Goal: Task Accomplishment & Management: Complete application form

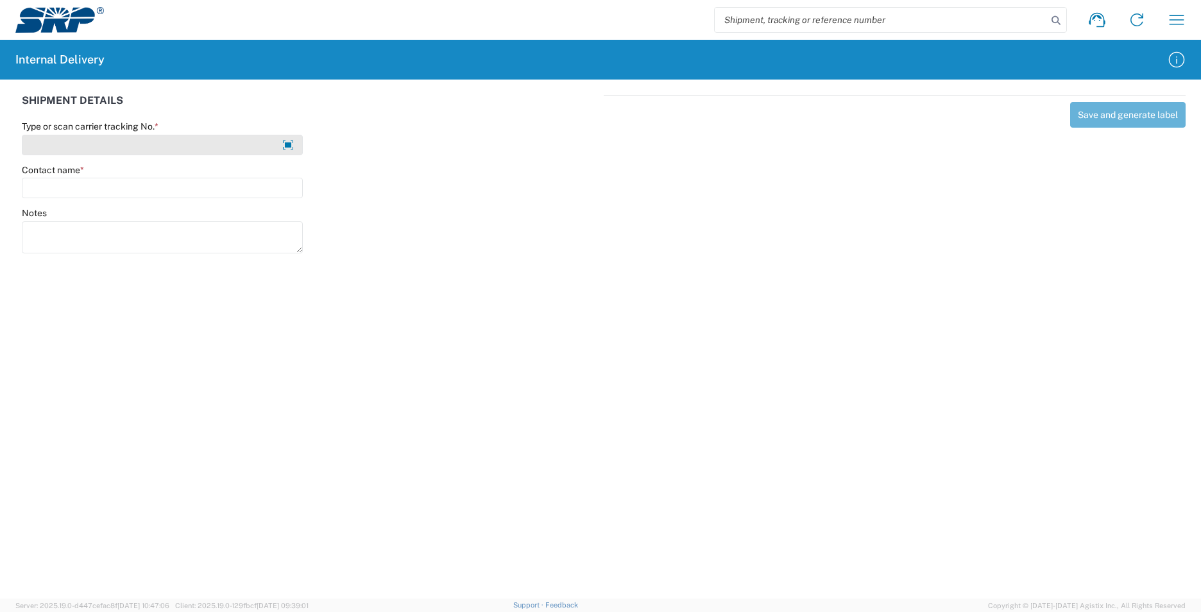
click at [171, 148] on input "Type or scan carrier tracking No. *" at bounding box center [162, 145] width 281 height 21
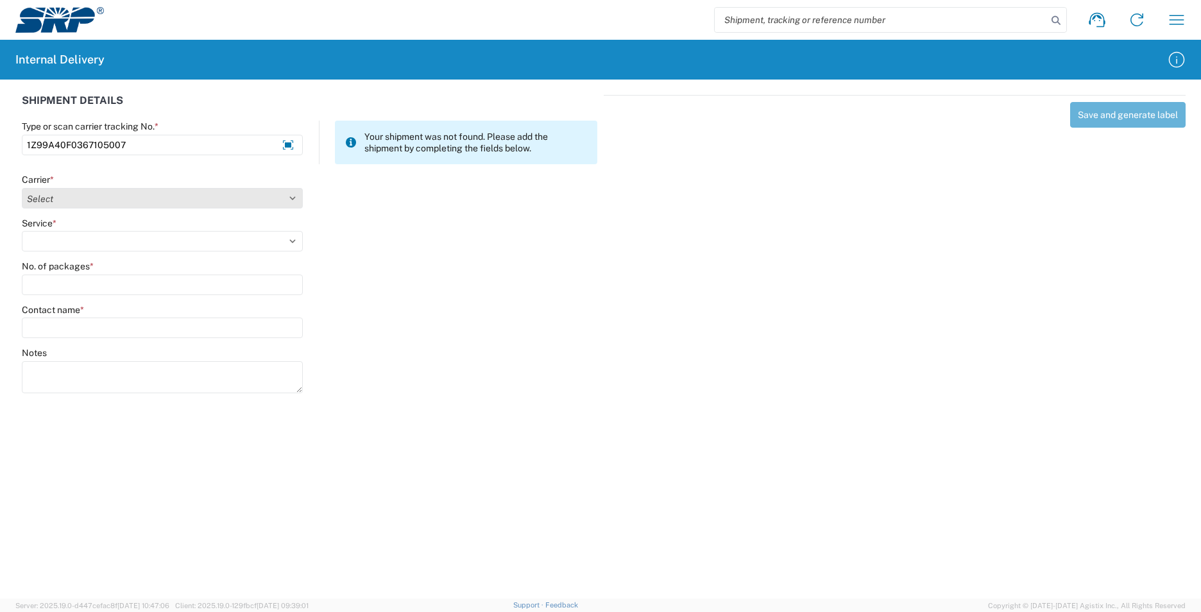
type input "1Z99A40F0367105007"
click at [295, 198] on select "Select Amazon Logistics ATI Trucking BC Dimerco Logistics Empire Southwest FedE…" at bounding box center [162, 198] width 281 height 21
select select "12"
click at [22, 188] on select "Select Amazon Logistics ATI Trucking BC Dimerco Logistics Empire Southwest FedE…" at bounding box center [162, 198] width 281 height 21
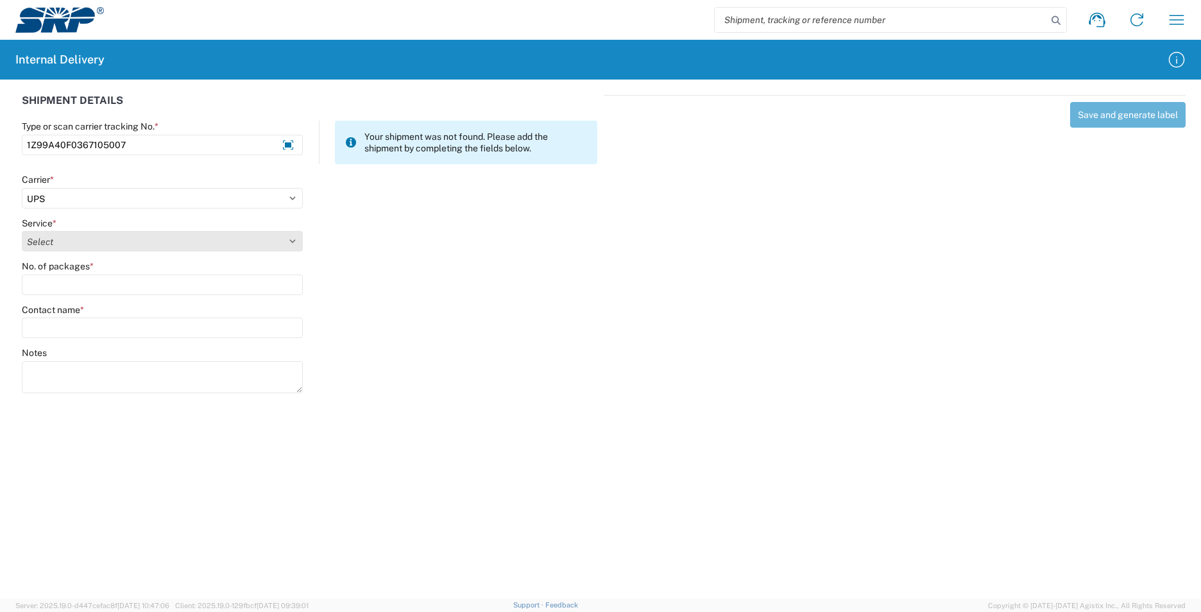
click at [295, 238] on select "Select 2nd Day Air 2nd Day Air A.M. 3 Day Select Basic BOUND PRINTED MATTER, UP…" at bounding box center [162, 241] width 281 height 21
select select "43"
click at [22, 231] on select "Select 2nd Day Air 2nd Day Air A.M. 3 Day Select Basic BOUND PRINTED MATTER, UP…" at bounding box center [162, 241] width 281 height 21
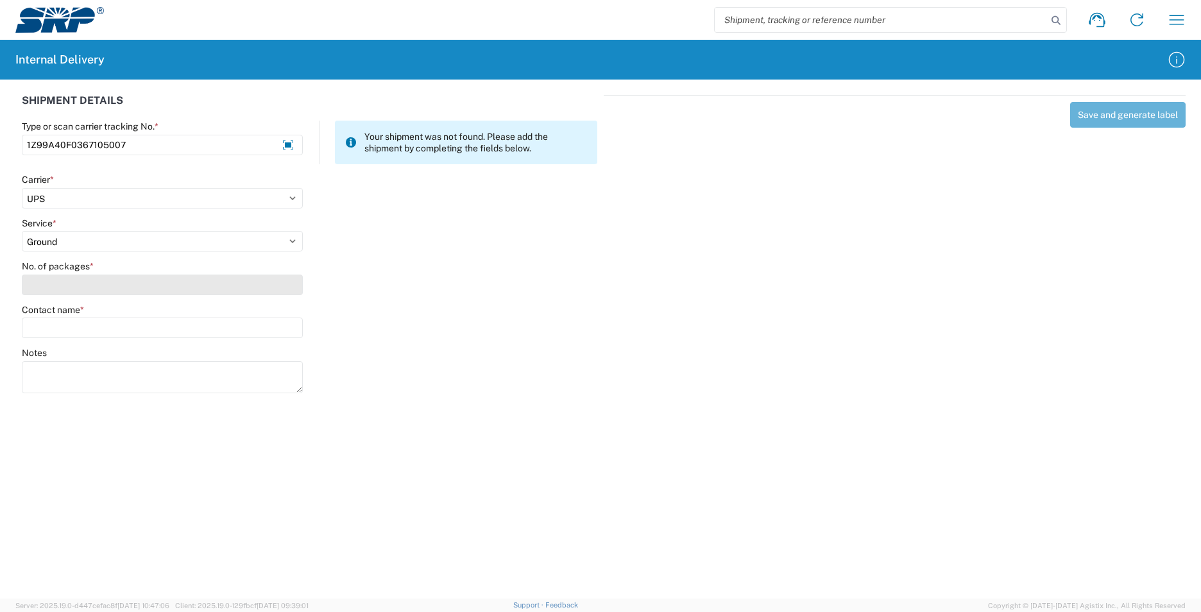
click at [113, 288] on input "No. of packages *" at bounding box center [162, 285] width 281 height 21
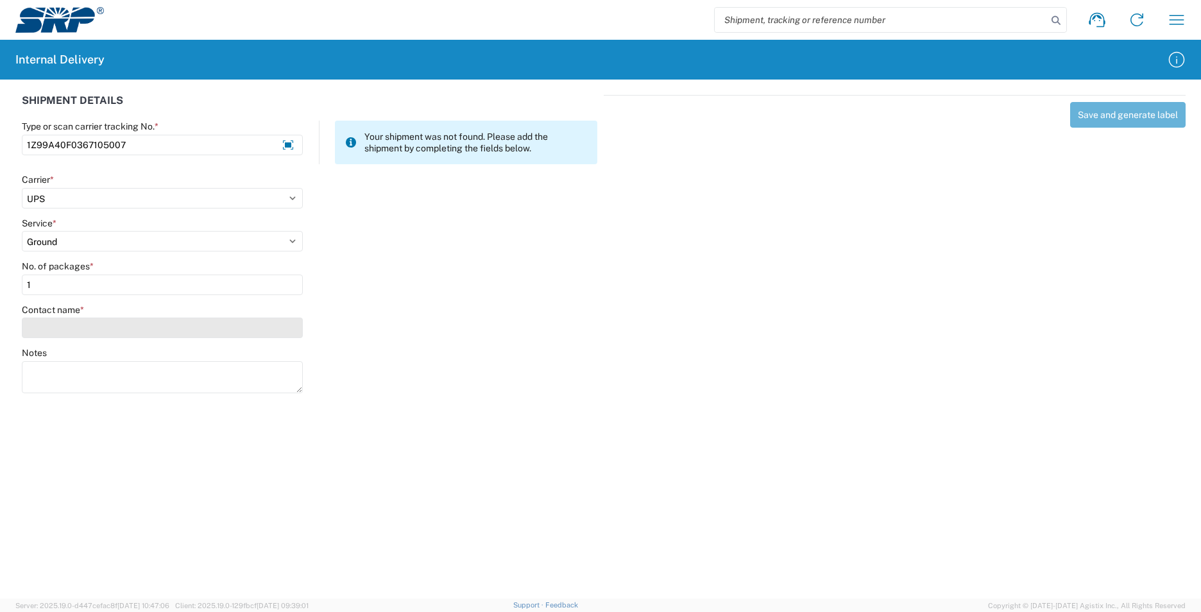
type input "1"
click at [107, 327] on input "Contact name *" at bounding box center [162, 328] width 281 height 21
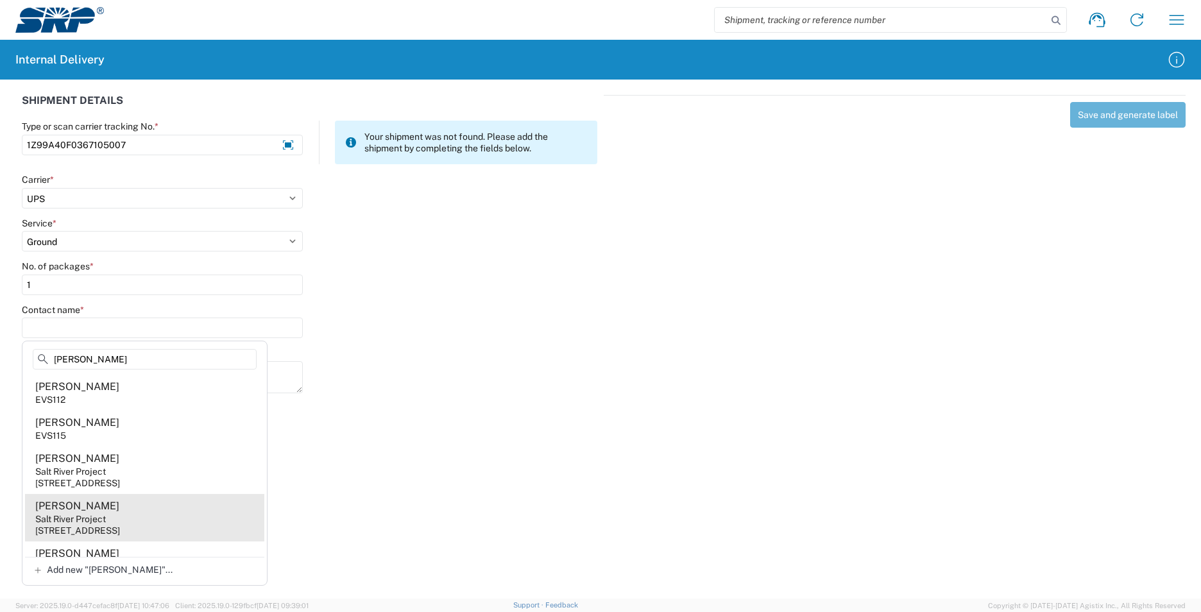
type input "[PERSON_NAME]"
click at [99, 520] on div "Salt River Project" at bounding box center [70, 519] width 71 height 12
type input "[PERSON_NAME]"
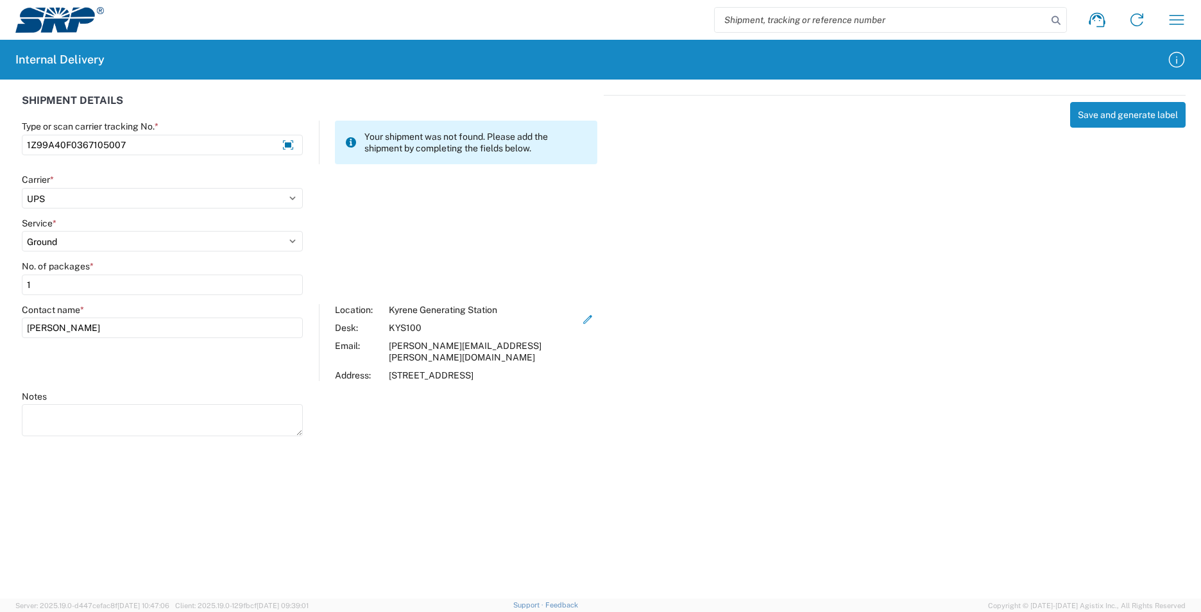
drag, startPoint x: 748, startPoint y: 266, endPoint x: 700, endPoint y: 246, distance: 51.7
drag, startPoint x: 700, startPoint y: 246, endPoint x: 1087, endPoint y: 116, distance: 408.4
click at [1087, 116] on button "Save and generate label" at bounding box center [1129, 115] width 116 height 26
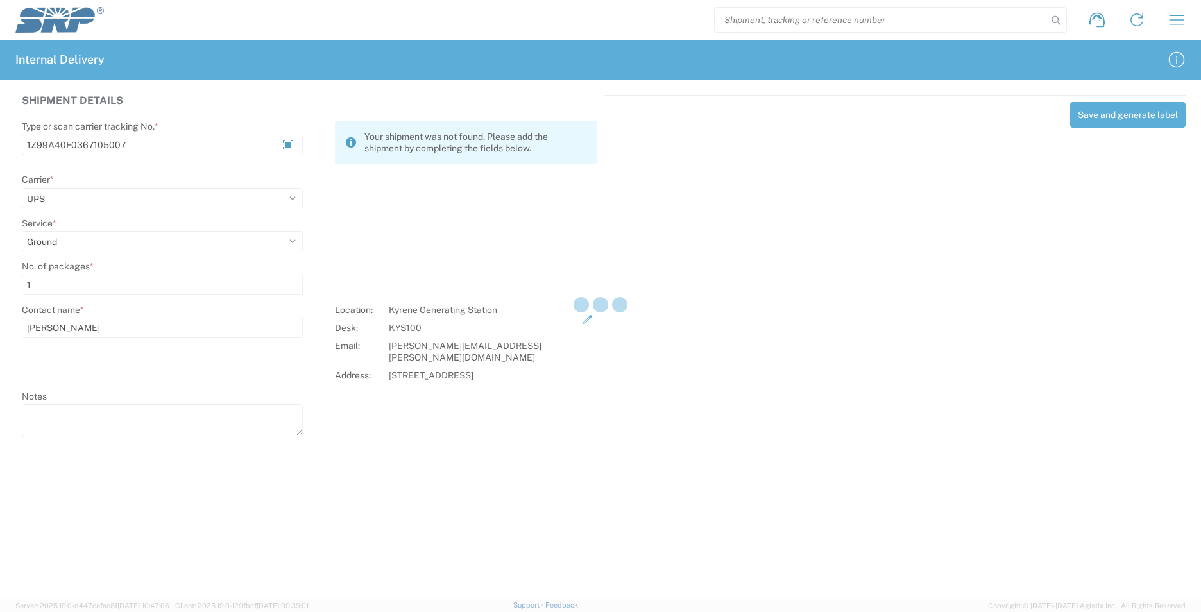
select select
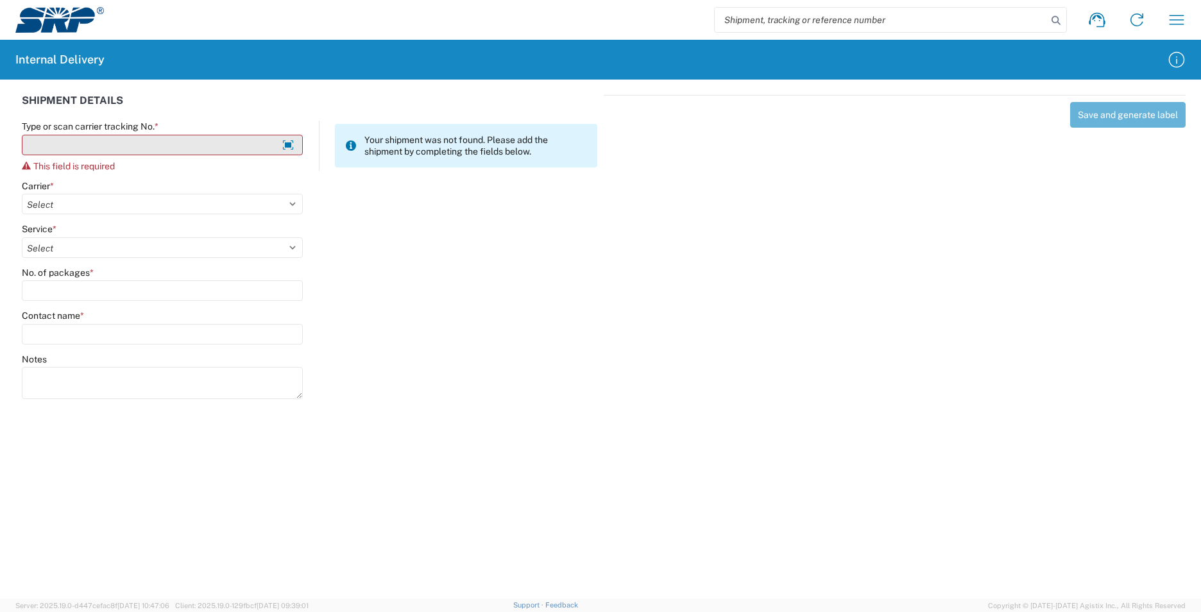
click at [203, 150] on input "Type or scan carrier tracking No. *" at bounding box center [162, 145] width 281 height 21
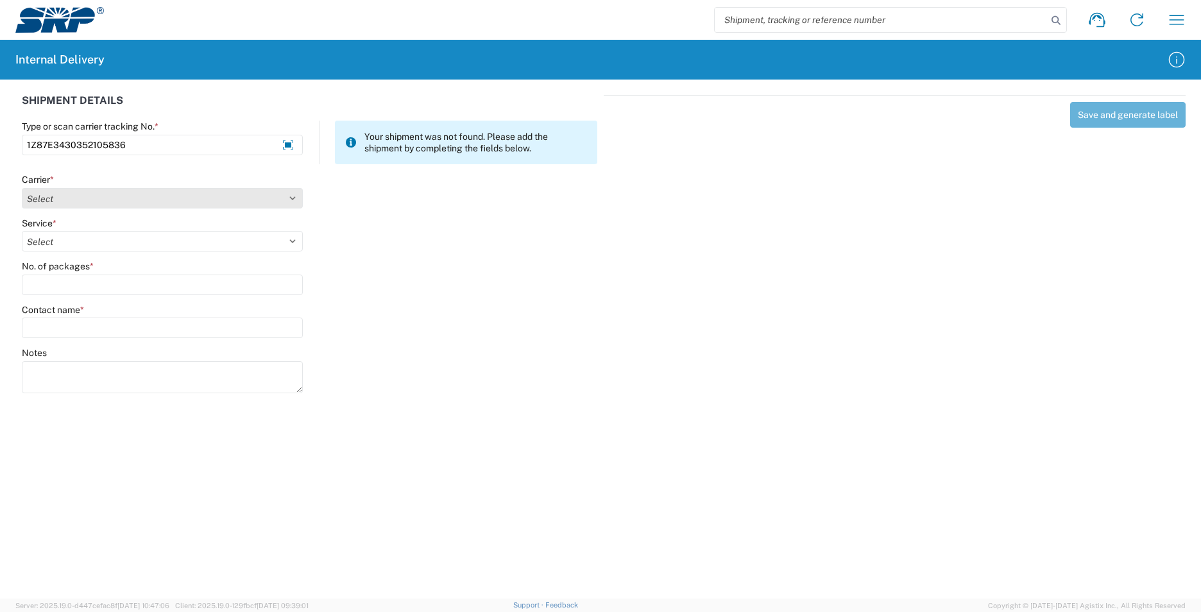
type input "1Z87E3430352105836"
click at [295, 202] on select "Select Amazon Logistics ATI Trucking BC Dimerco Logistics Empire Southwest FedE…" at bounding box center [162, 198] width 281 height 21
select select "12"
click at [22, 188] on select "Select Amazon Logistics ATI Trucking BC Dimerco Logistics Empire Southwest FedE…" at bounding box center [162, 198] width 281 height 21
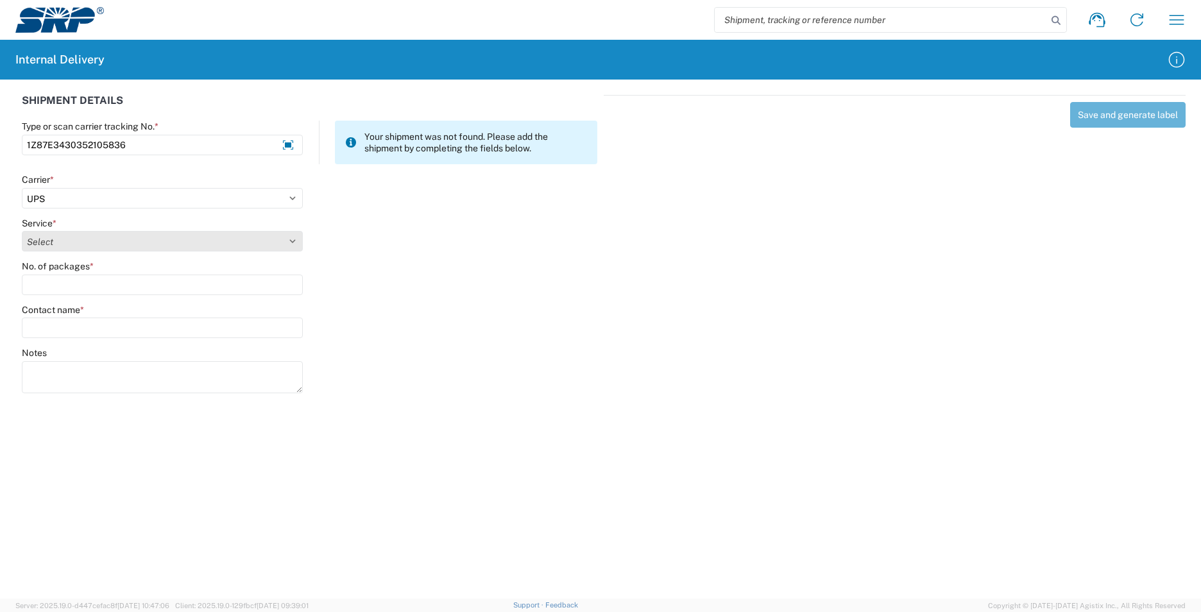
click at [290, 246] on select "Select 2nd Day Air 2nd Day Air A.M. 3 Day Select Basic BOUND PRINTED MATTER, UP…" at bounding box center [162, 241] width 281 height 21
select select "43"
click at [22, 231] on select "Select 2nd Day Air 2nd Day Air A.M. 3 Day Select Basic BOUND PRINTED MATTER, UP…" at bounding box center [162, 241] width 281 height 21
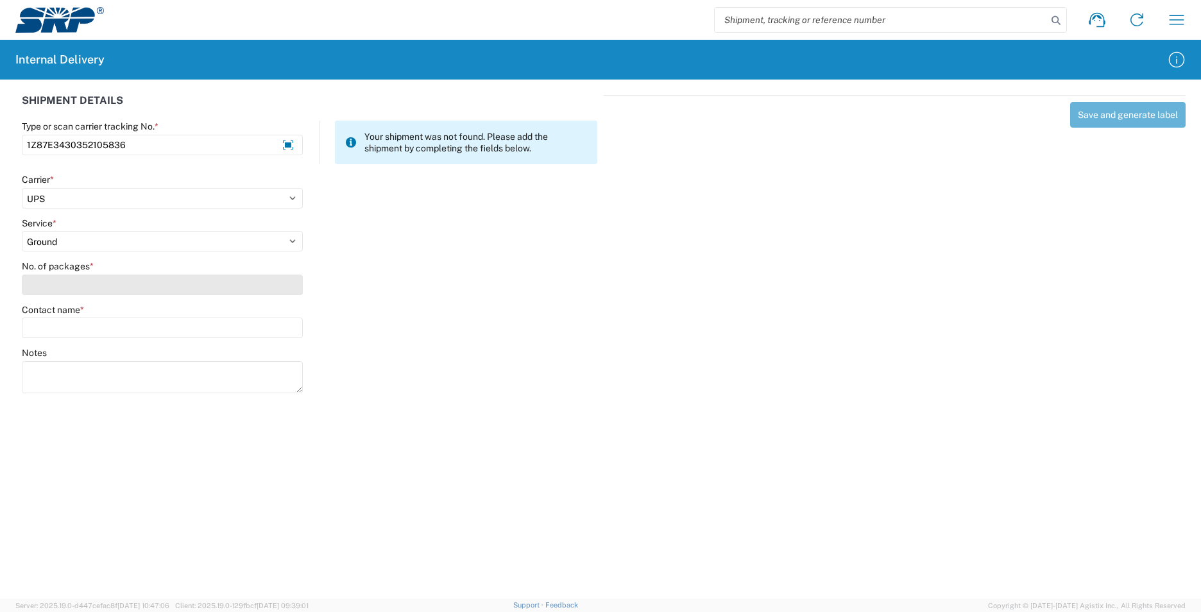
click at [137, 286] on input "No. of packages *" at bounding box center [162, 285] width 281 height 21
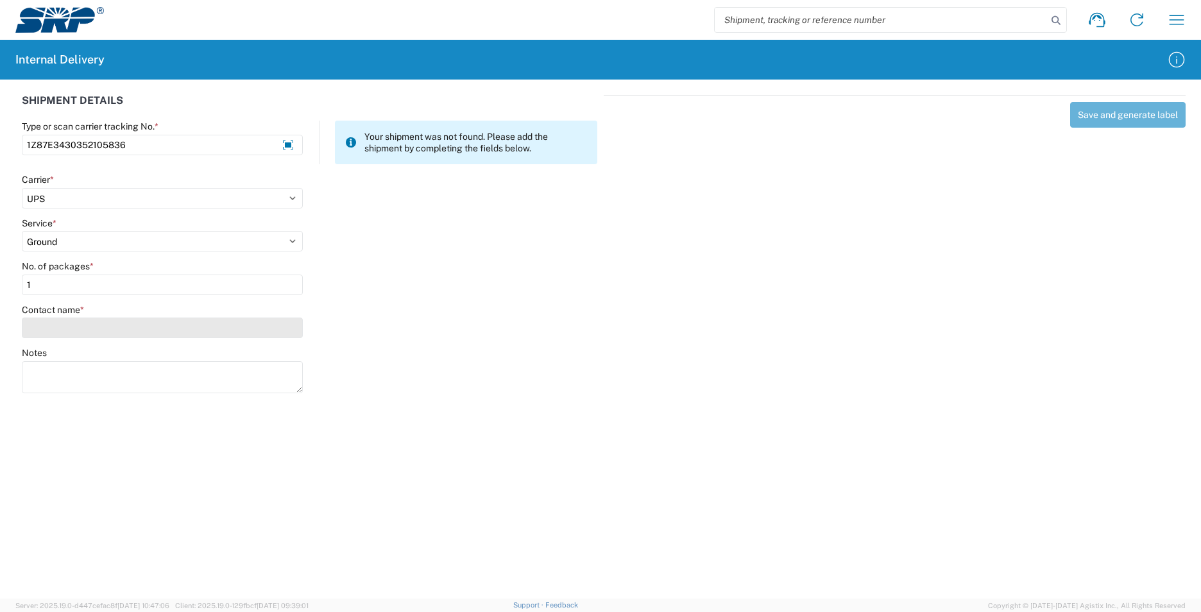
type input "1"
click at [128, 329] on input "Contact name *" at bounding box center [162, 328] width 281 height 21
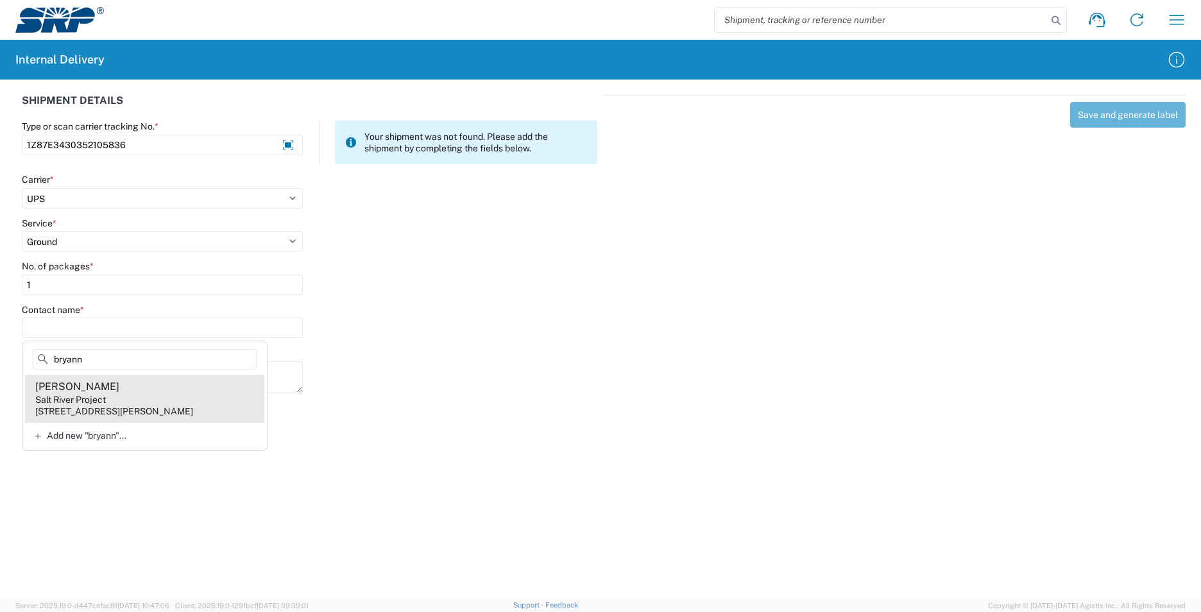
type input "bryann"
click at [177, 405] on agx-address-suggestion-item "[PERSON_NAME] Salt River Project [STREET_ADDRESS][PERSON_NAME]" at bounding box center [144, 398] width 239 height 47
type input "[PERSON_NAME]"
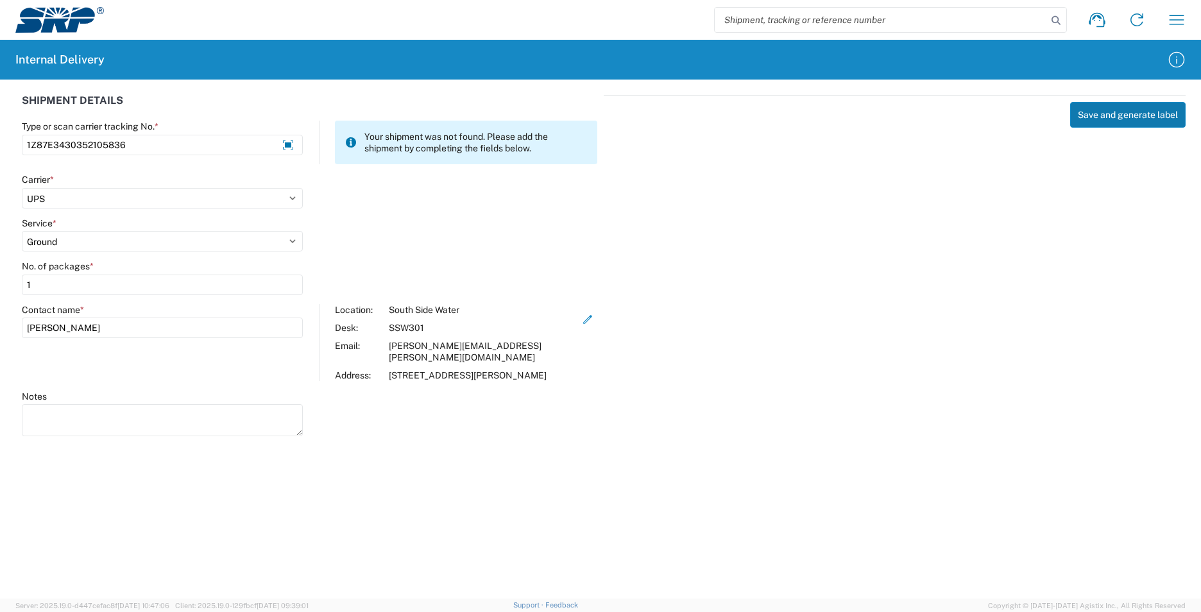
click at [1116, 111] on button "Save and generate label" at bounding box center [1129, 115] width 116 height 26
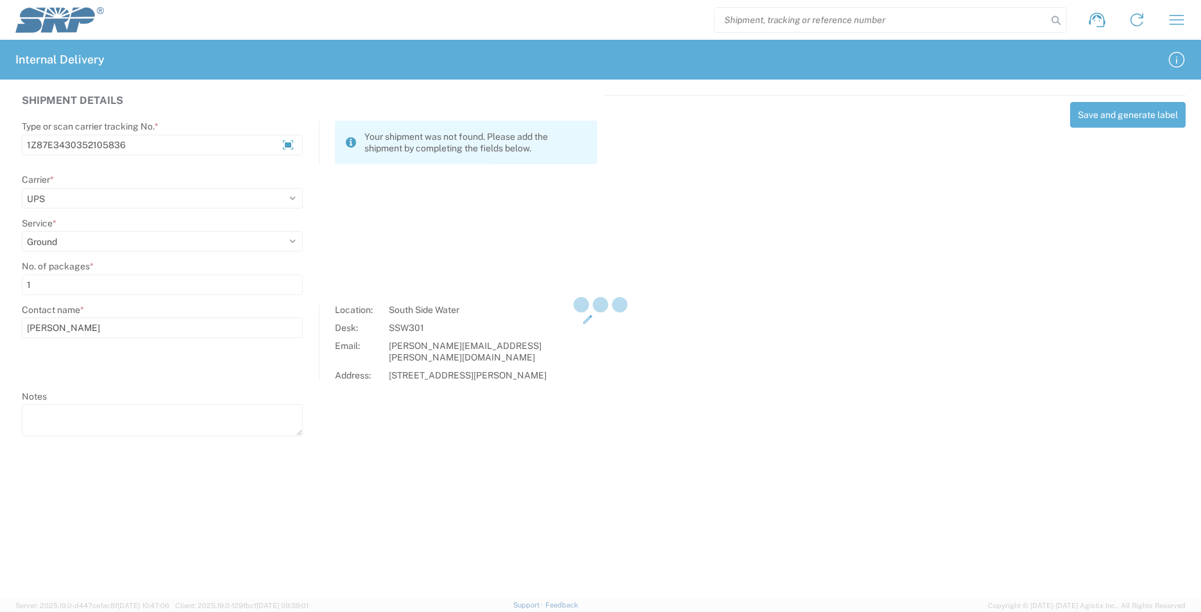
select select
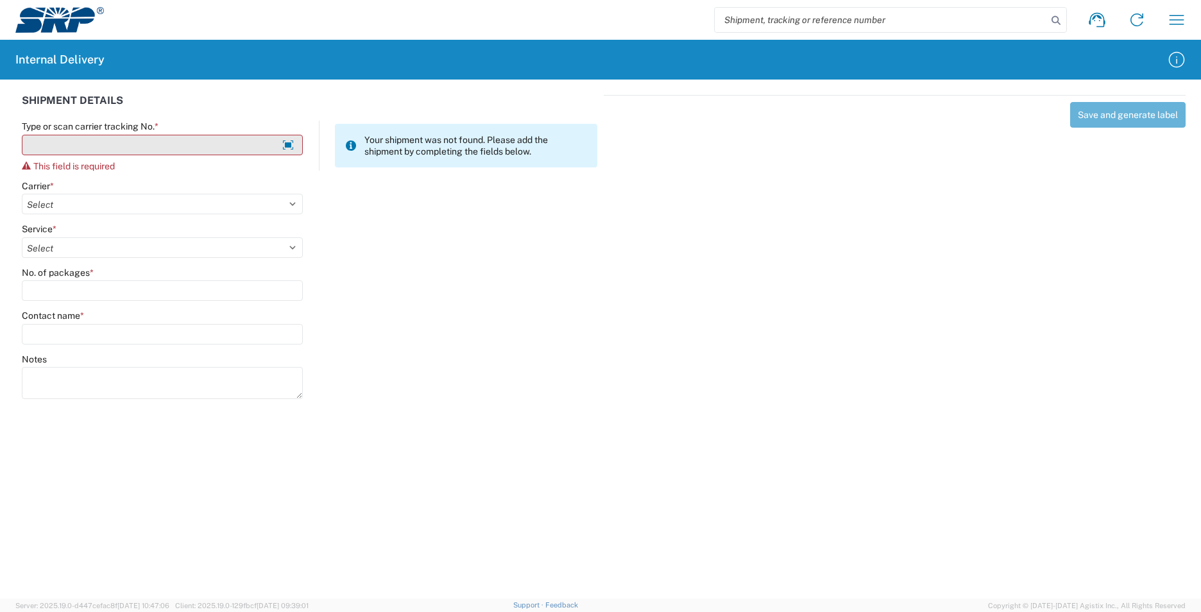
click at [169, 141] on input "Type or scan carrier tracking No. *" at bounding box center [162, 145] width 281 height 21
type input "4"
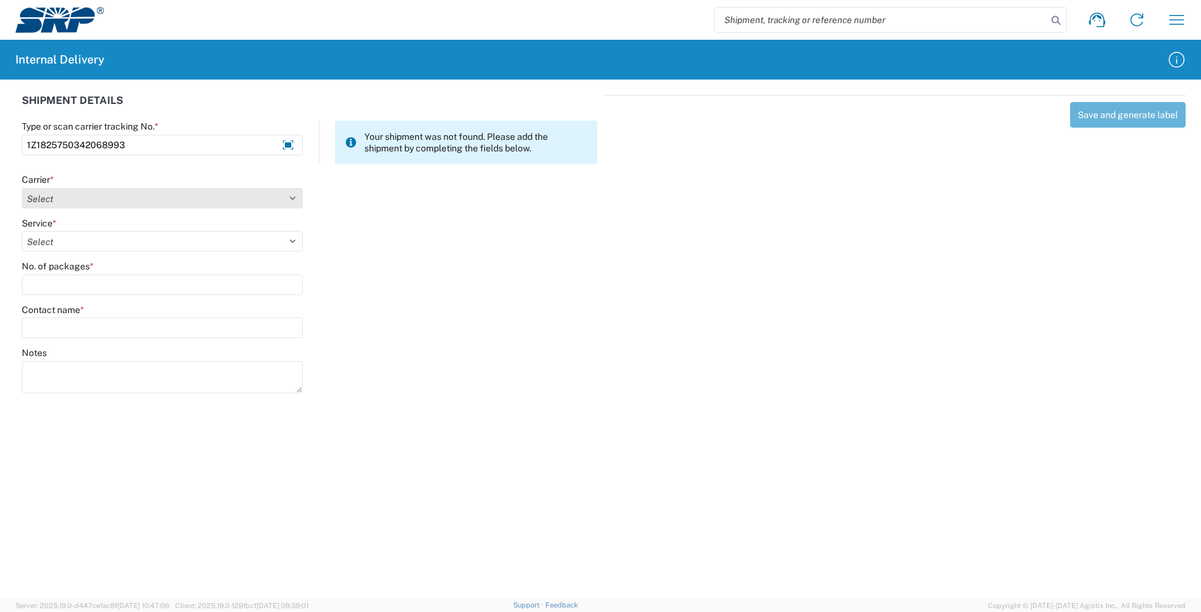
type input "1Z1825750342068993"
click at [297, 199] on select "Select Amazon Logistics ATI Trucking BC Dimerco Logistics Empire Southwest FedE…" at bounding box center [162, 198] width 281 height 21
select select "12"
click at [22, 188] on select "Select Amazon Logistics ATI Trucking BC Dimerco Logistics Empire Southwest FedE…" at bounding box center [162, 198] width 281 height 21
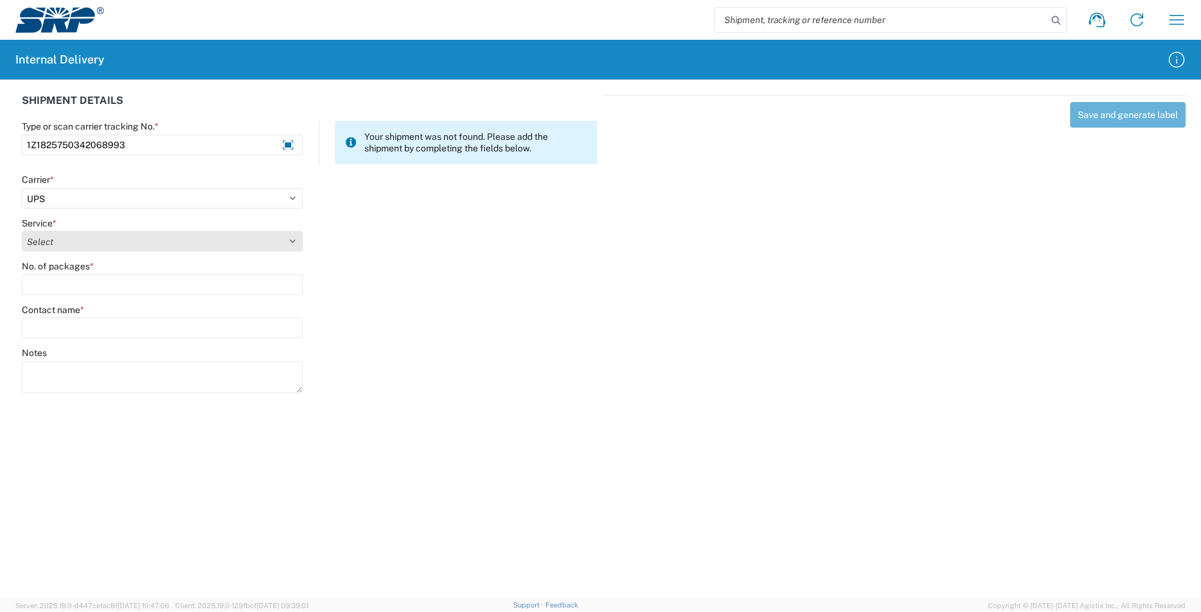
click at [296, 243] on select "Select 2nd Day Air 2nd Day Air A.M. 3 Day Select Basic BOUND PRINTED MATTER, UP…" at bounding box center [162, 241] width 281 height 21
select select "43"
click at [22, 231] on select "Select 2nd Day Air 2nd Day Air A.M. 3 Day Select Basic BOUND PRINTED MATTER, UP…" at bounding box center [162, 241] width 281 height 21
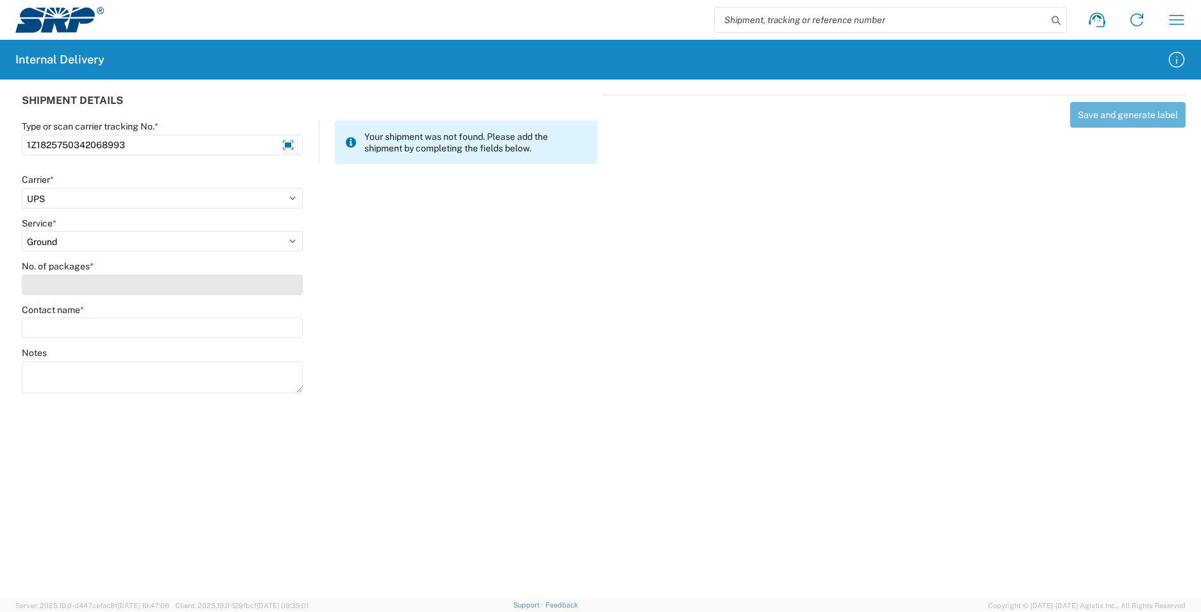
click at [116, 280] on input "No. of packages *" at bounding box center [162, 285] width 281 height 21
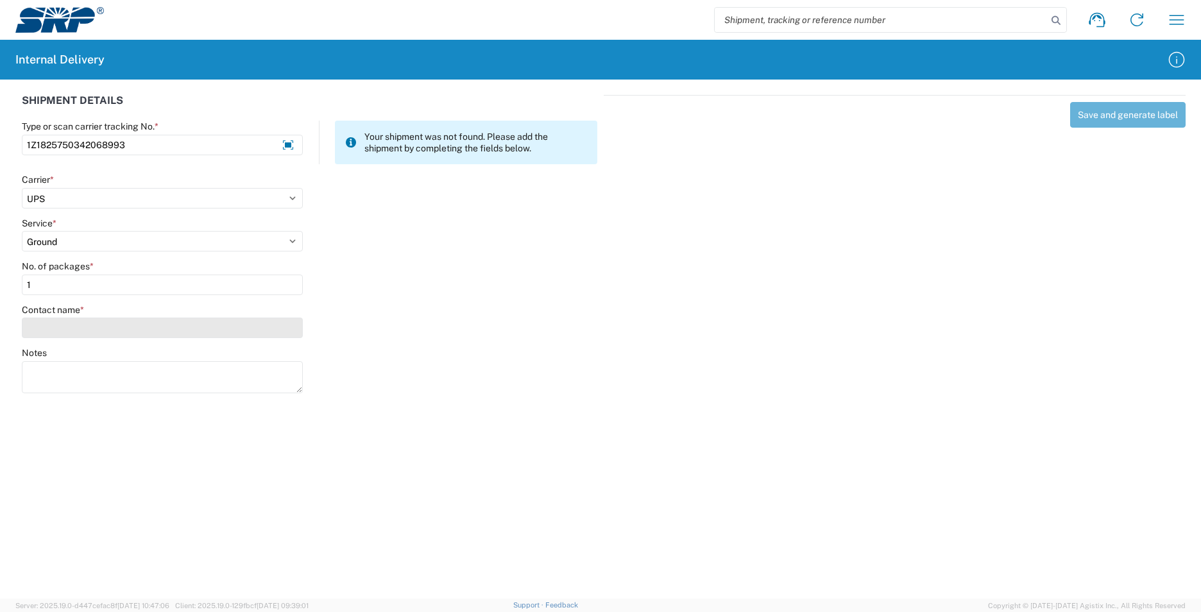
type input "1"
click at [121, 329] on input "Contact name *" at bounding box center [162, 328] width 281 height 21
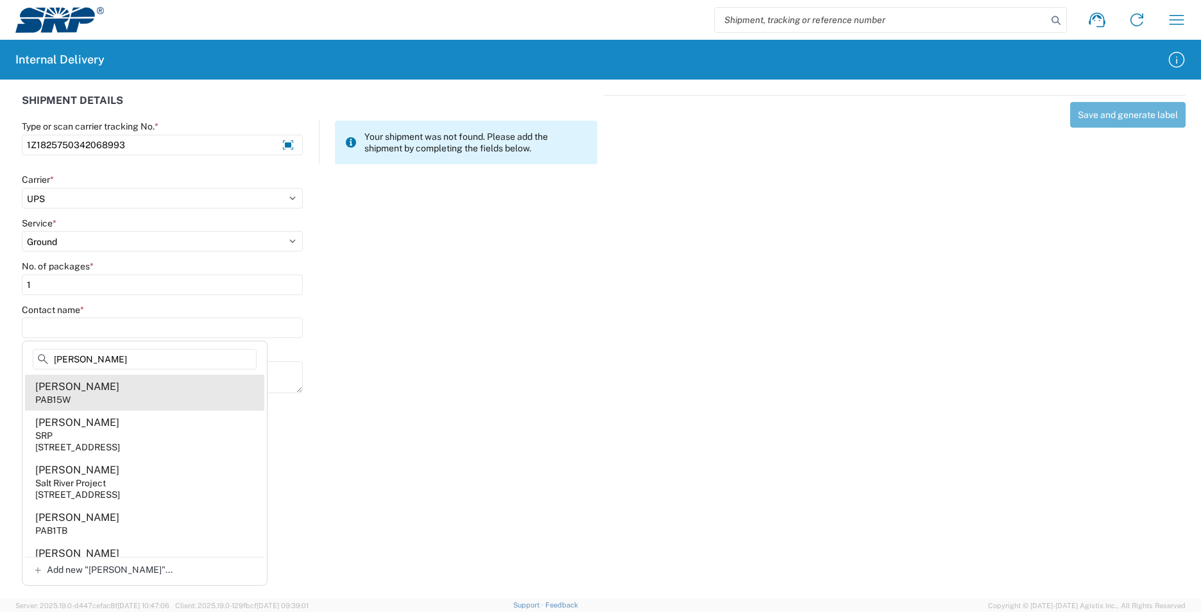
type input "[PERSON_NAME]"
click at [128, 403] on agx-address-suggestion-item "[PERSON_NAME] PAB15W" at bounding box center [144, 393] width 239 height 36
type input "[PERSON_NAME]"
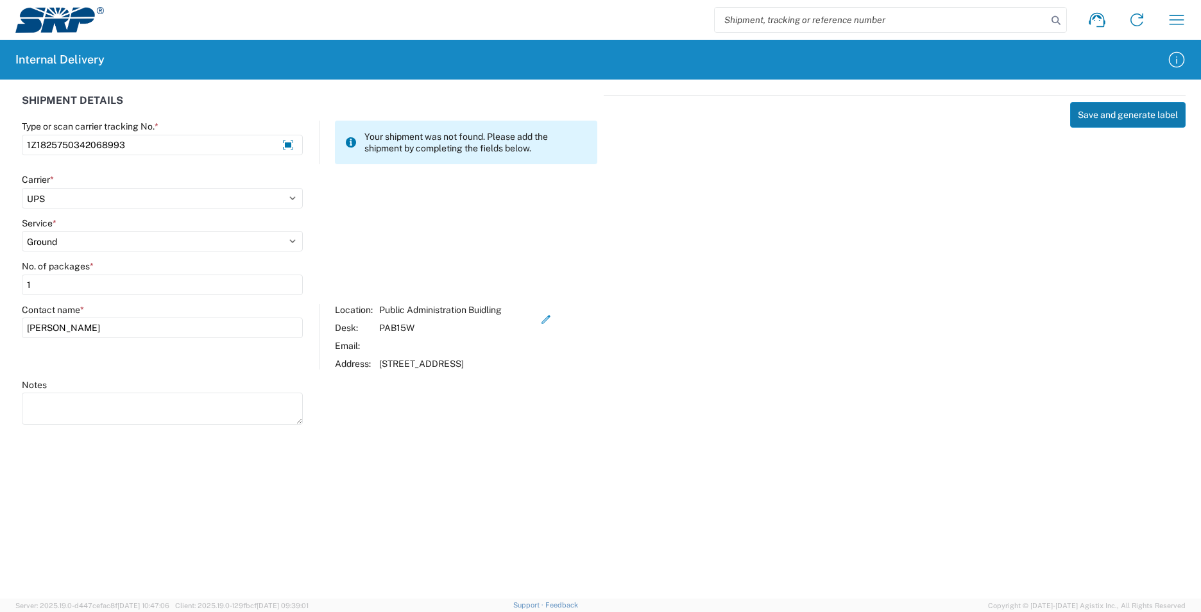
click at [1101, 111] on button "Save and generate label" at bounding box center [1129, 115] width 116 height 26
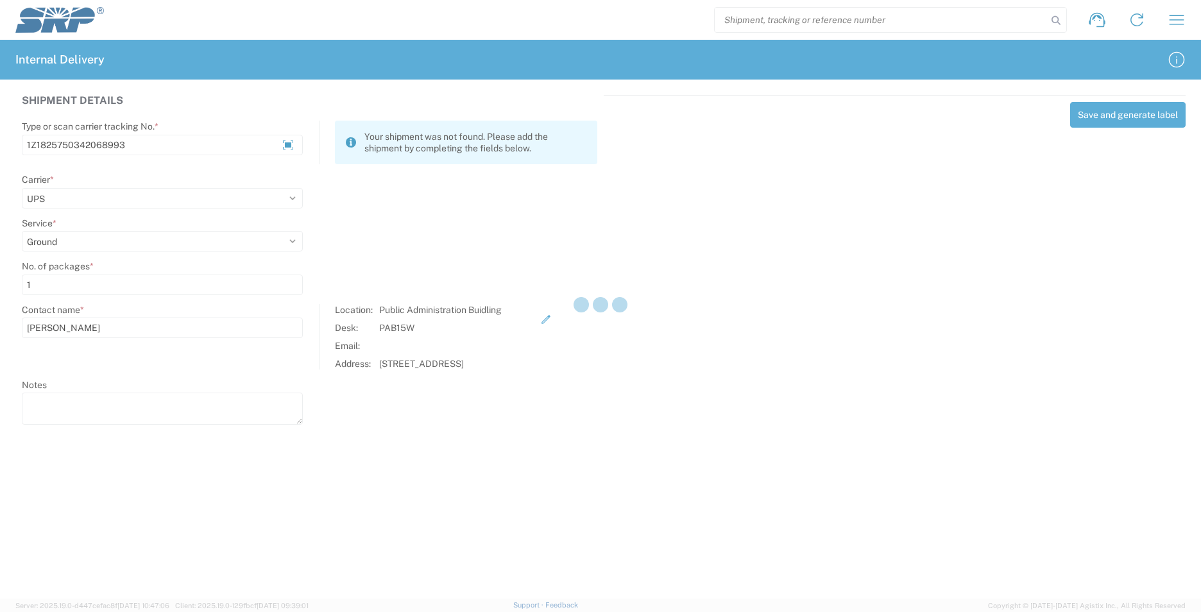
select select
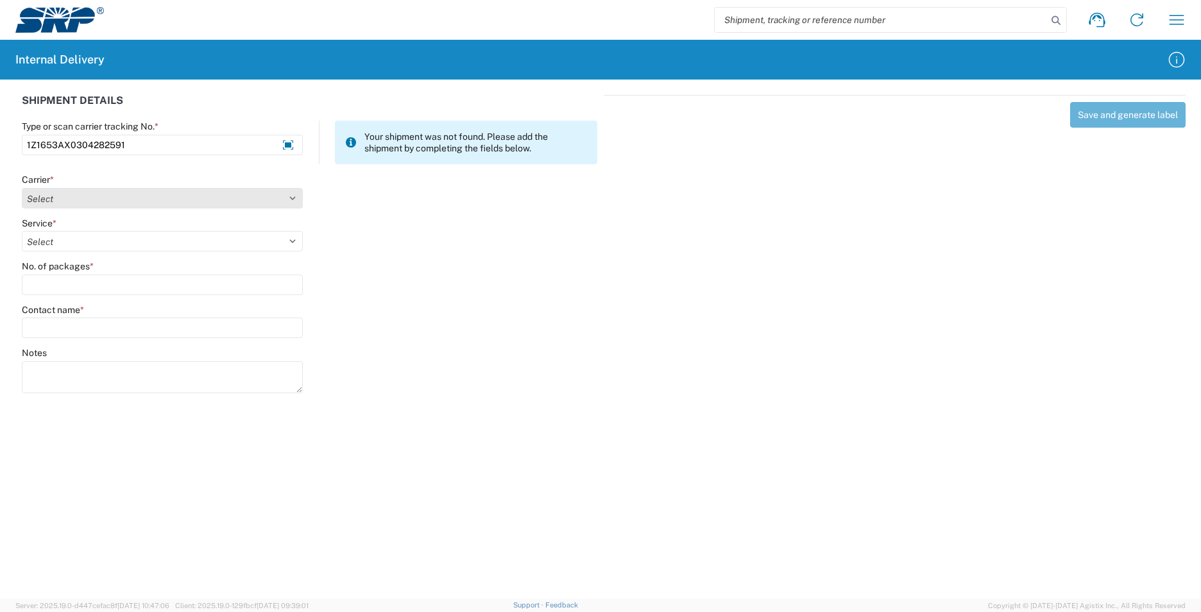
type input "1Z1653AX0304282591"
click at [290, 194] on select "Select Amazon Logistics ATI Trucking BC Dimerco Logistics Empire Southwest FedE…" at bounding box center [162, 198] width 281 height 21
select select "12"
click at [22, 188] on select "Select Amazon Logistics ATI Trucking BC Dimerco Logistics Empire Southwest FedE…" at bounding box center [162, 198] width 281 height 21
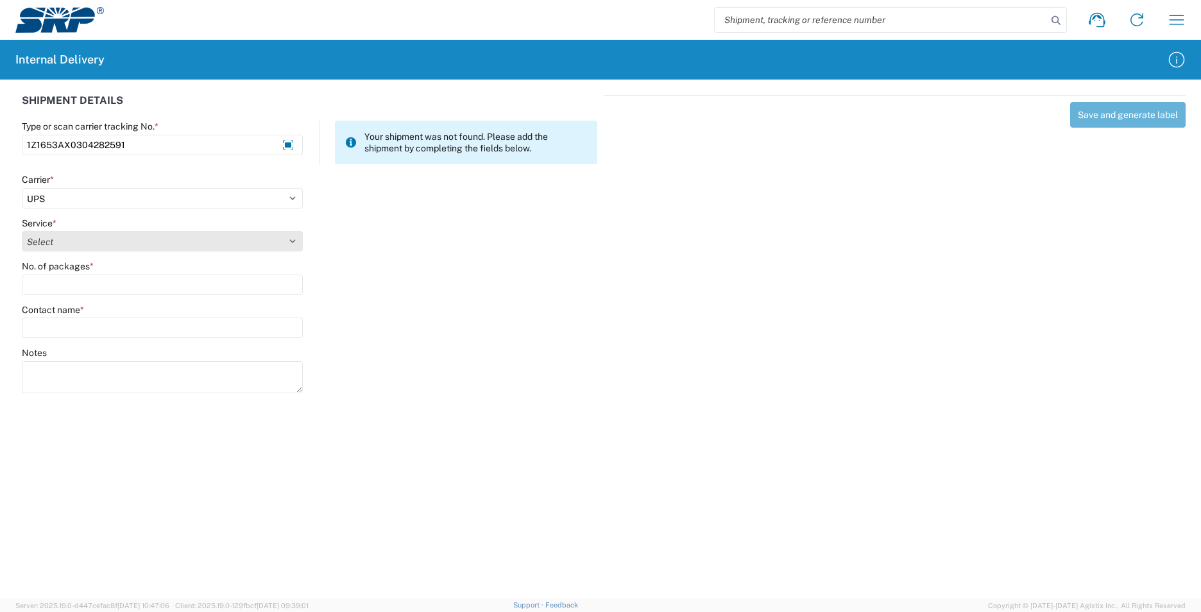
click at [294, 245] on select "Select 2nd Day Air 2nd Day Air A.M. 3 Day Select Basic BOUND PRINTED MATTER, UP…" at bounding box center [162, 241] width 281 height 21
select select "43"
click at [22, 231] on select "Select 2nd Day Air 2nd Day Air A.M. 3 Day Select Basic BOUND PRINTED MATTER, UP…" at bounding box center [162, 241] width 281 height 21
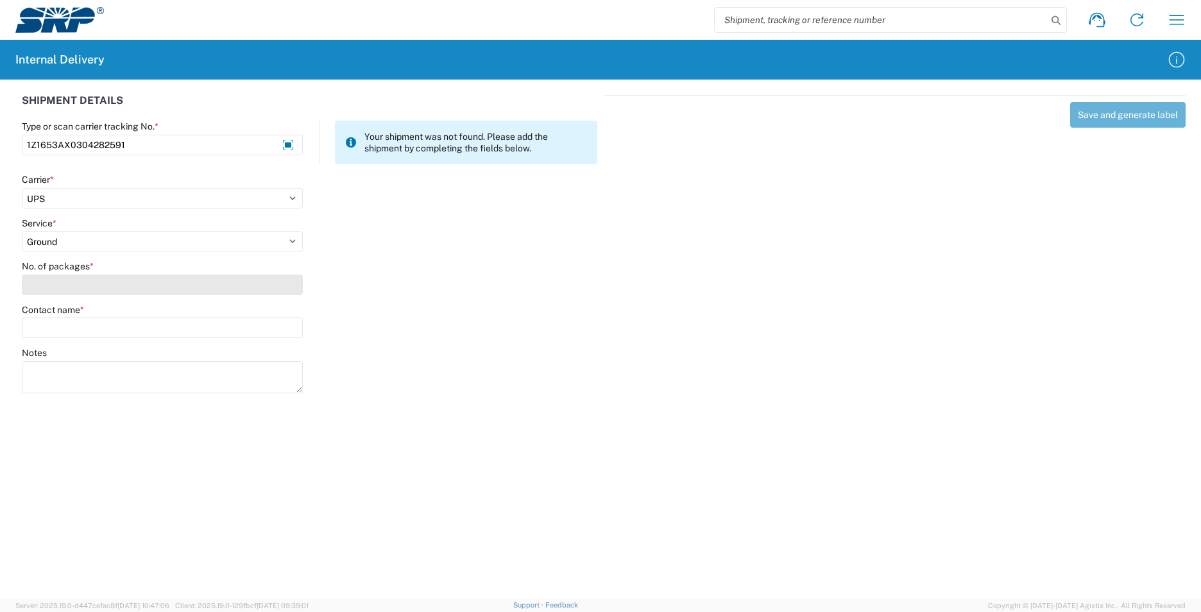
click at [121, 284] on input "No. of packages *" at bounding box center [162, 285] width 281 height 21
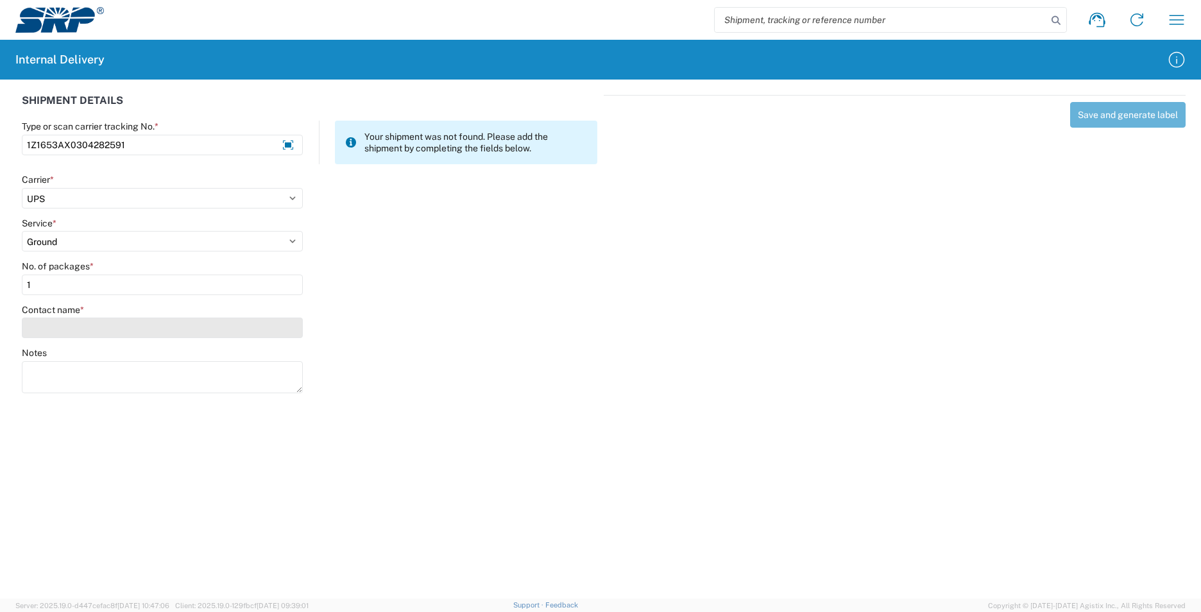
type input "1"
click at [107, 326] on input "Contact name *" at bounding box center [162, 328] width 281 height 21
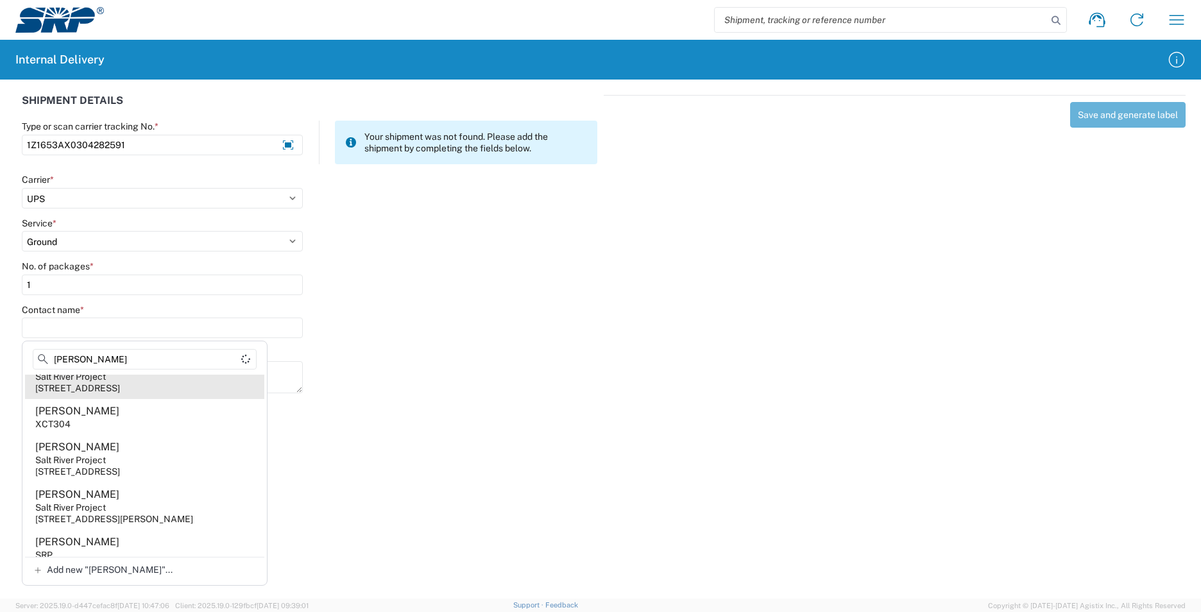
scroll to position [8, 0]
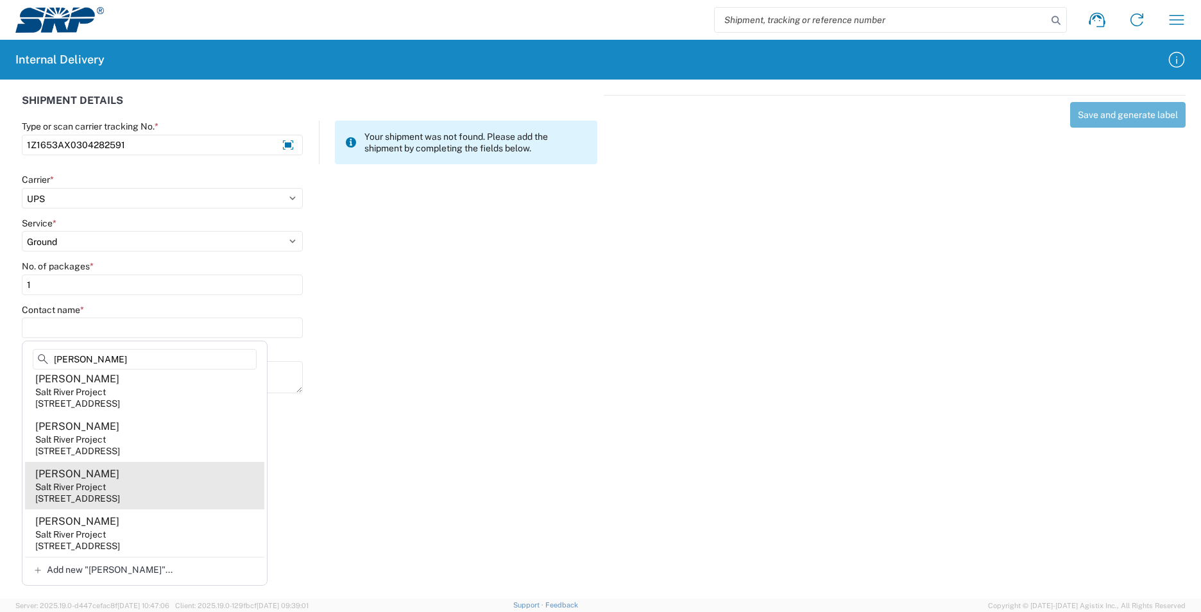
type input "[PERSON_NAME]"
click at [162, 490] on agx-address-suggestion-item "[PERSON_NAME] Salt River Project [STREET_ADDRESS]" at bounding box center [144, 485] width 239 height 47
type input "[PERSON_NAME]"
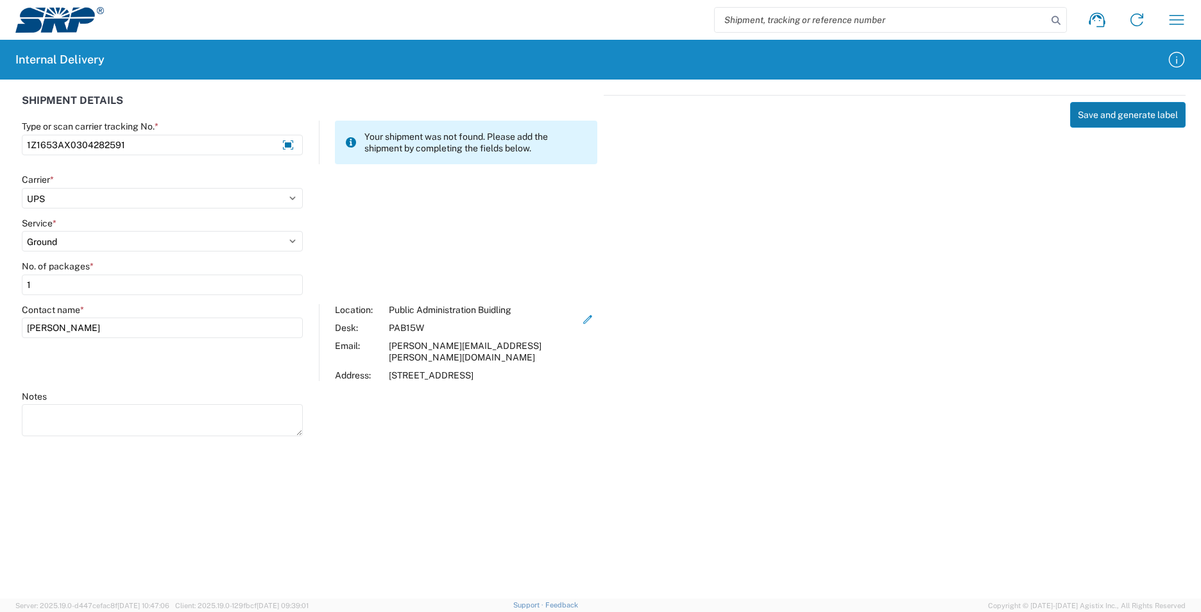
click at [1155, 120] on button "Save and generate label" at bounding box center [1129, 115] width 116 height 26
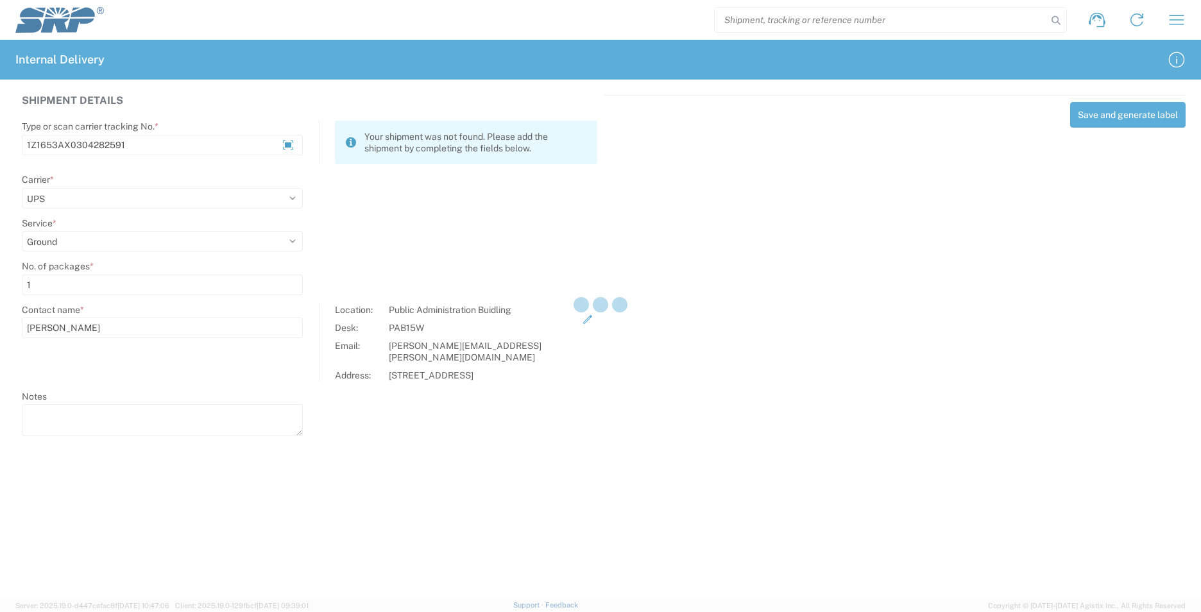
select select
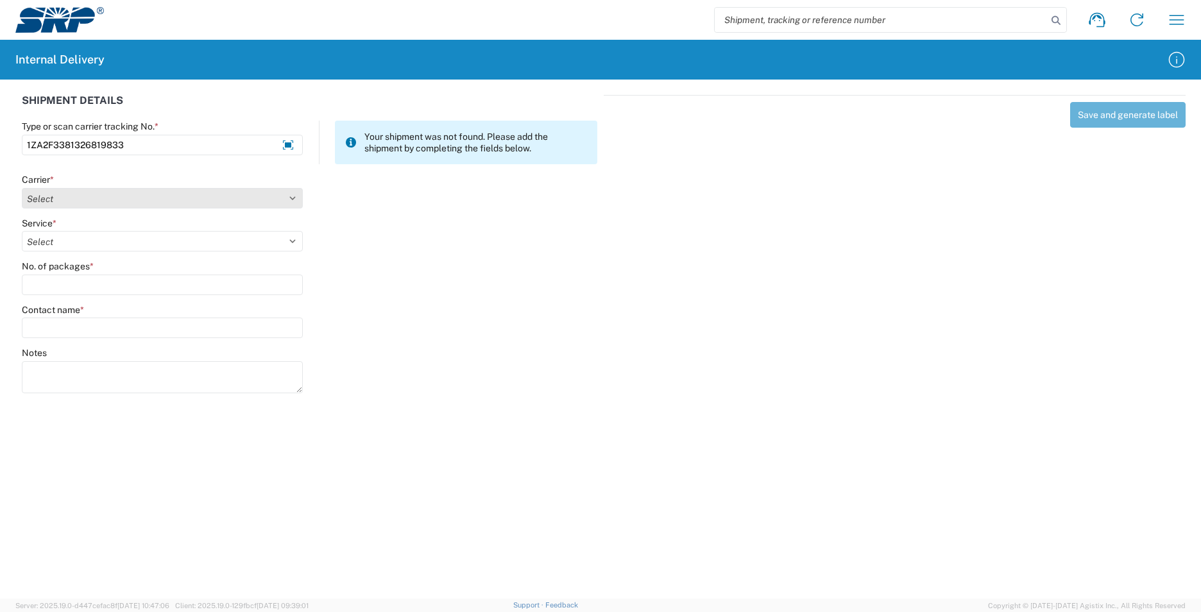
type input "1ZA2F3381326819833"
click at [295, 202] on select "Select Amazon Logistics ATI Trucking BC Dimerco Logistics Empire Southwest FedE…" at bounding box center [162, 198] width 281 height 21
select select "12"
click at [22, 188] on select "Select Amazon Logistics ATI Trucking BC Dimerco Logistics Empire Southwest FedE…" at bounding box center [162, 198] width 281 height 21
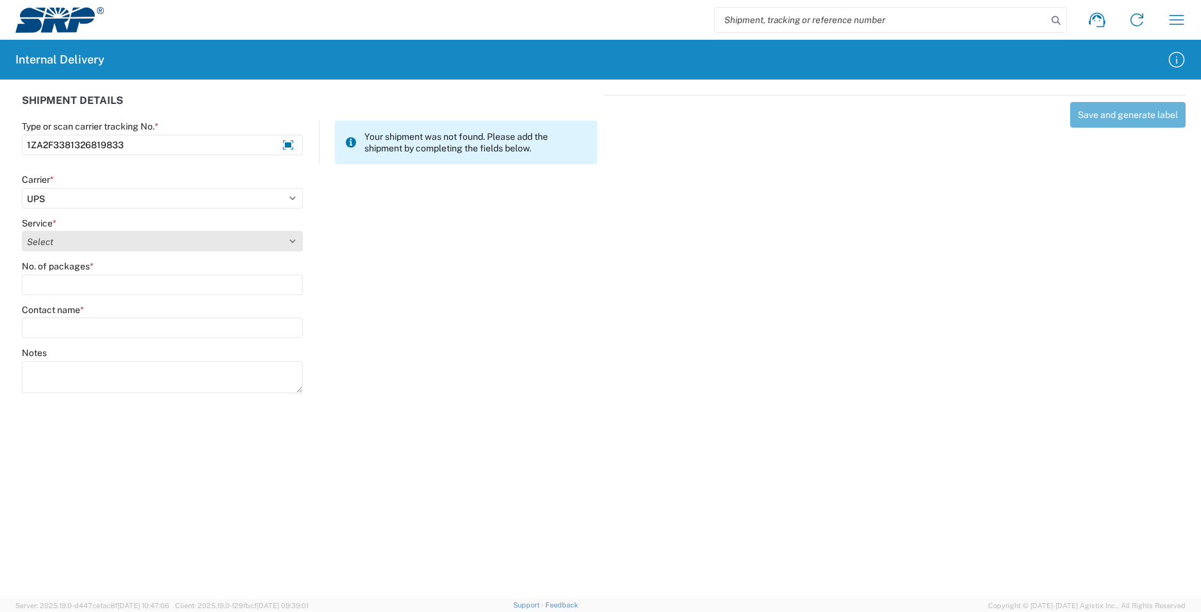
drag, startPoint x: 293, startPoint y: 245, endPoint x: 285, endPoint y: 243, distance: 8.4
click at [293, 245] on select "Select 2nd Day Air 2nd Day Air A.M. 3 Day Select Basic BOUND PRINTED MATTER, UP…" at bounding box center [162, 241] width 281 height 21
select select "43"
click at [22, 231] on select "Select 2nd Day Air 2nd Day Air A.M. 3 Day Select Basic BOUND PRINTED MATTER, UP…" at bounding box center [162, 241] width 281 height 21
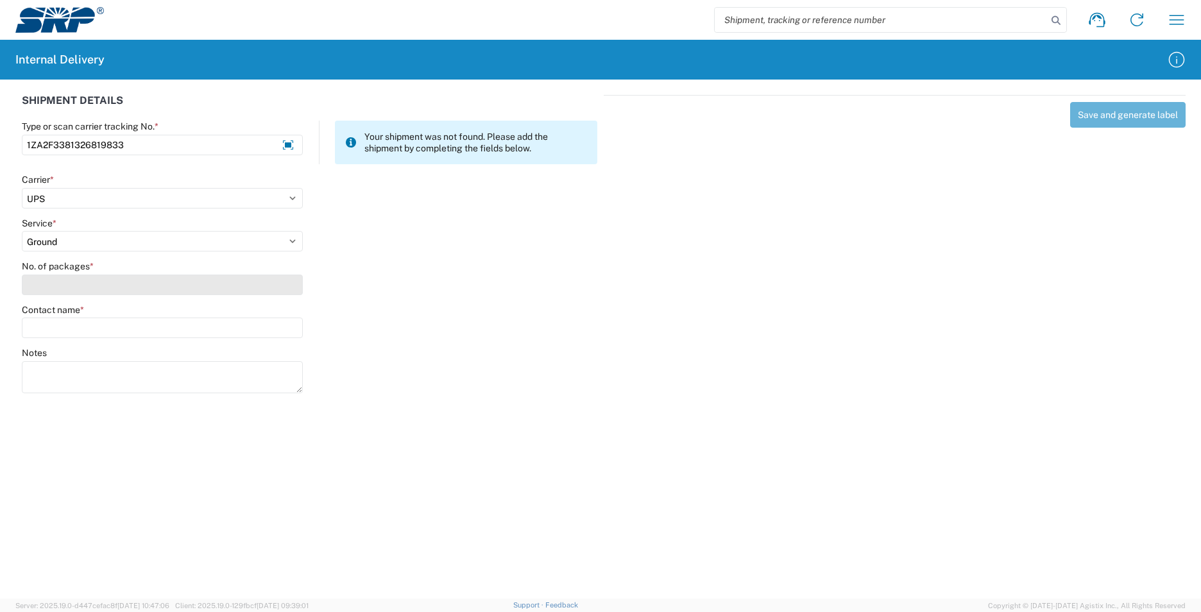
click at [70, 282] on input "No. of packages *" at bounding box center [162, 285] width 281 height 21
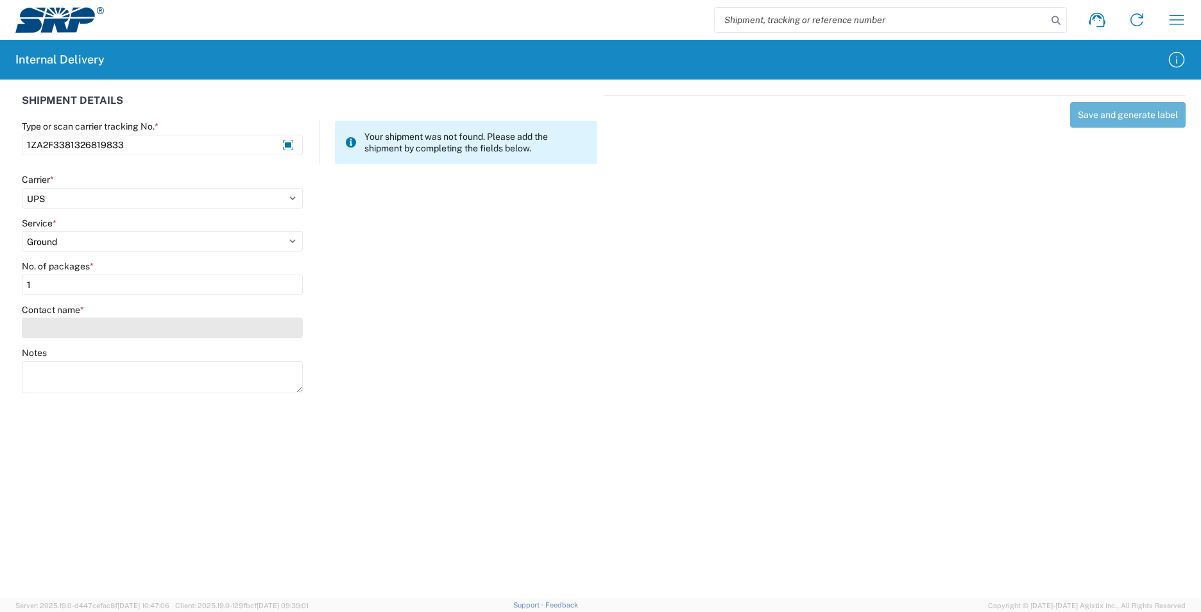
type input "1"
click at [48, 326] on input "Contact name *" at bounding box center [162, 328] width 281 height 21
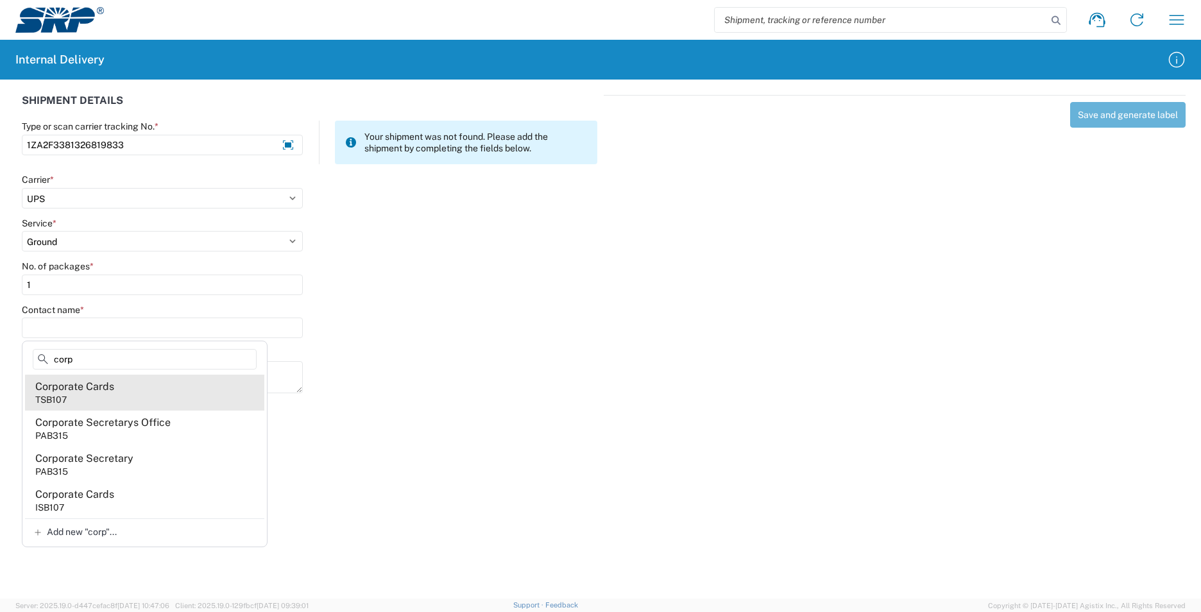
type input "corp"
click at [71, 390] on div "Corporate Cards" at bounding box center [74, 387] width 79 height 14
type input "Corporate Cards"
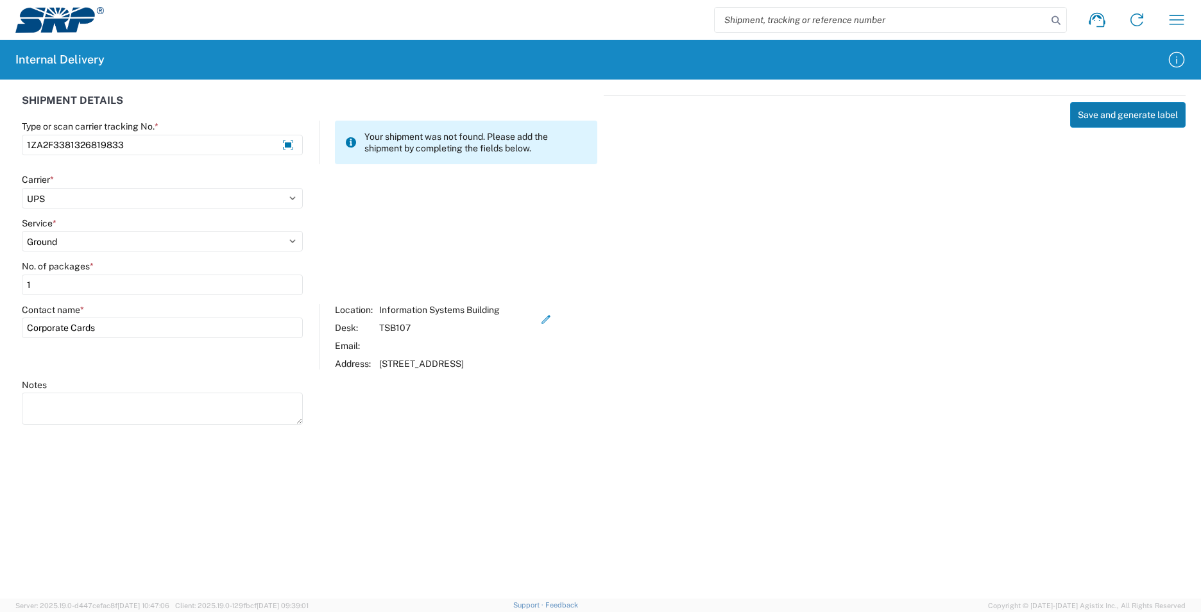
click at [1127, 116] on button "Save and generate label" at bounding box center [1129, 115] width 116 height 26
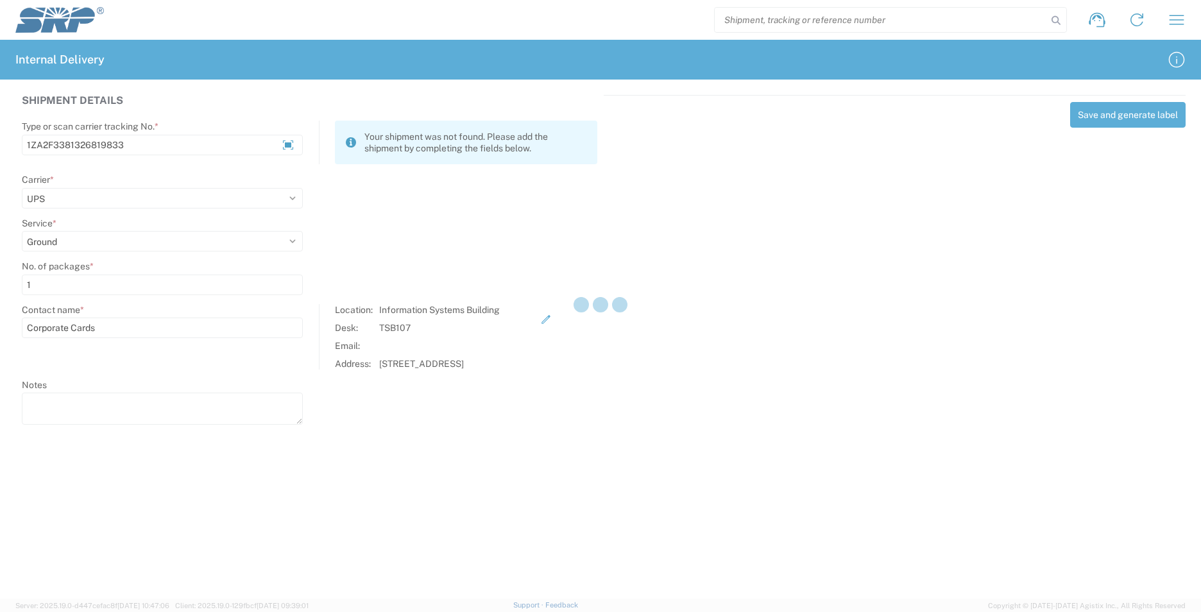
select select
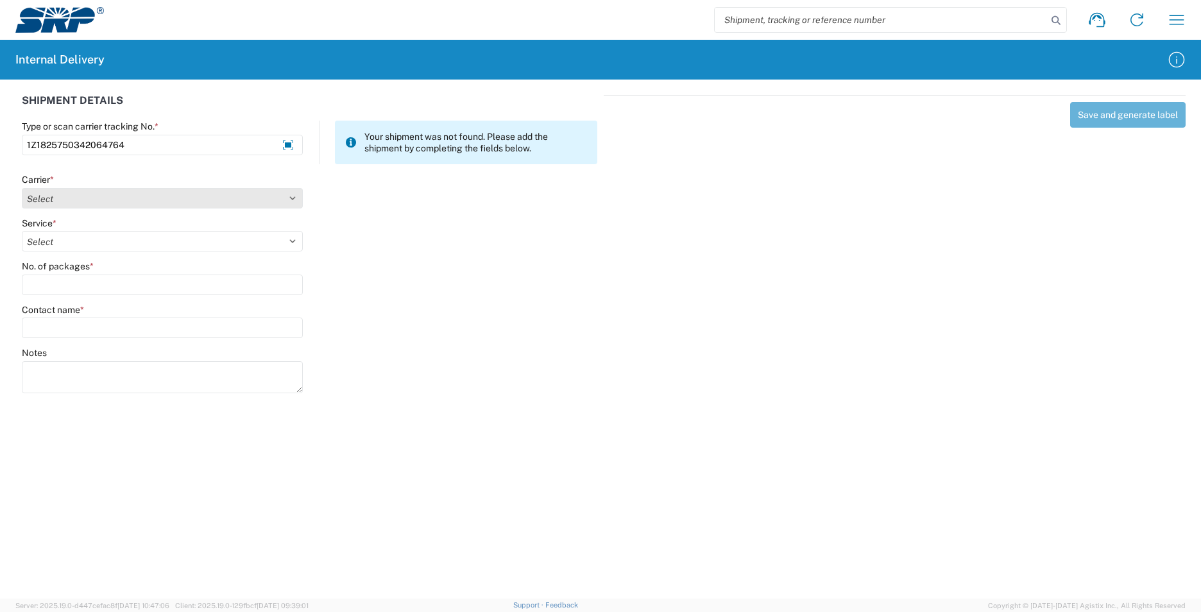
type input "1Z1825750342064764"
drag, startPoint x: 293, startPoint y: 196, endPoint x: 273, endPoint y: 206, distance: 22.1
click at [292, 196] on select "Select Amazon Logistics ATI Trucking BC Dimerco Logistics Empire Southwest FedE…" at bounding box center [162, 198] width 281 height 21
select select "12"
click at [22, 188] on select "Select Amazon Logistics ATI Trucking BC Dimerco Logistics Empire Southwest FedE…" at bounding box center [162, 198] width 281 height 21
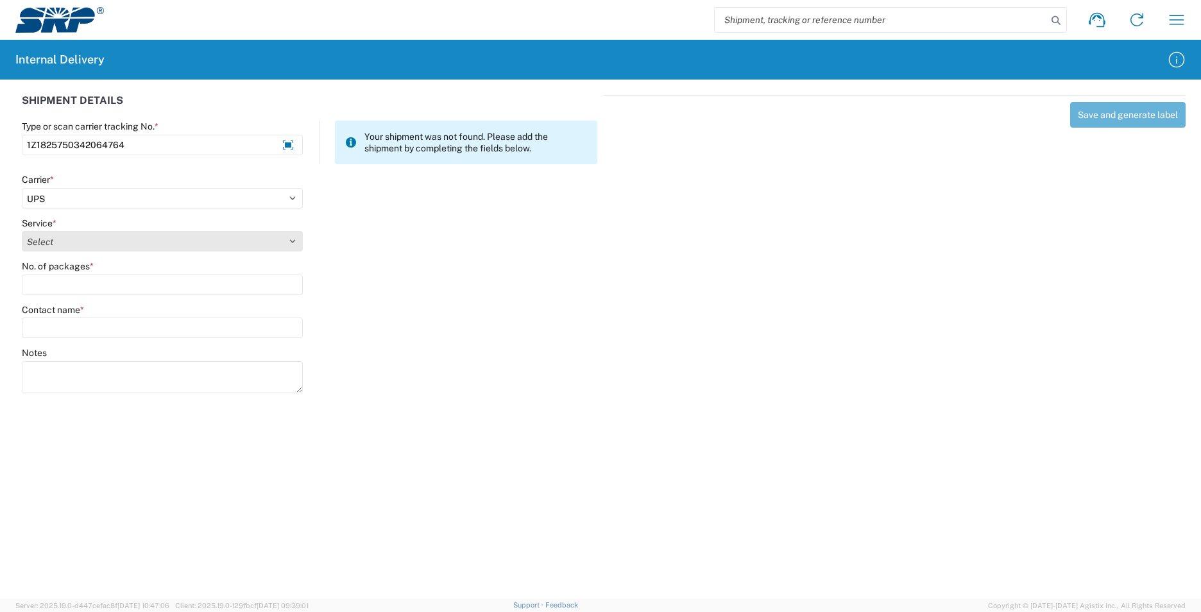
drag, startPoint x: 292, startPoint y: 239, endPoint x: 281, endPoint y: 241, distance: 11.1
click at [292, 239] on select "Select 2nd Day Air 2nd Day Air A.M. 3 Day Select Basic BOUND PRINTED MATTER, UP…" at bounding box center [162, 241] width 281 height 21
select select "43"
click at [22, 231] on select "Select 2nd Day Air 2nd Day Air A.M. 3 Day Select Basic BOUND PRINTED MATTER, UP…" at bounding box center [162, 241] width 281 height 21
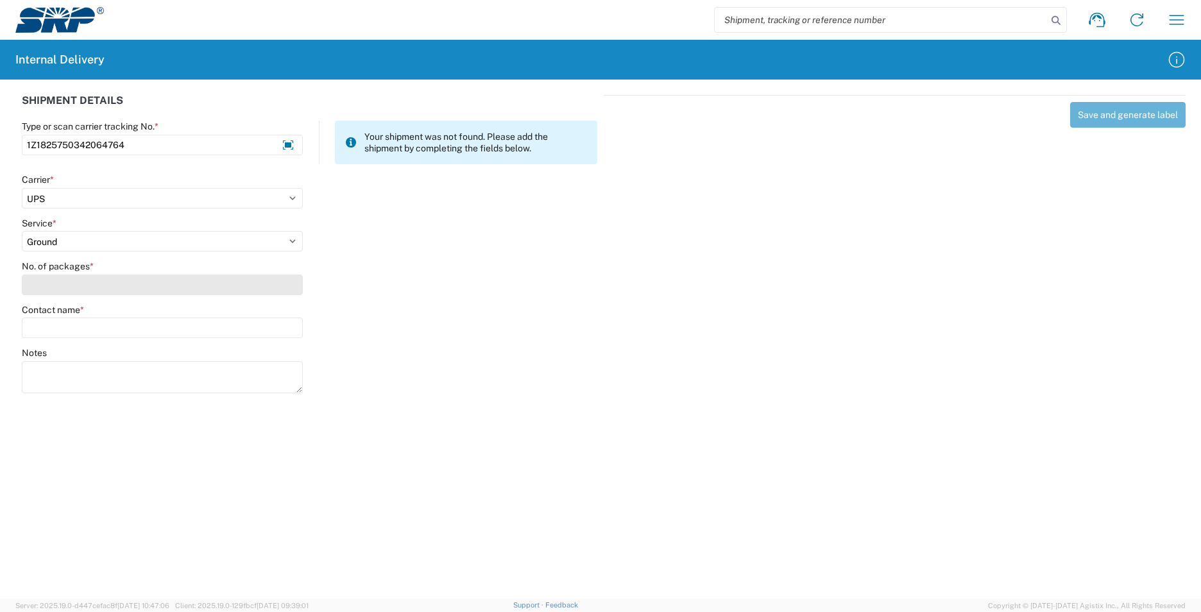
click at [158, 286] on input "No. of packages *" at bounding box center [162, 285] width 281 height 21
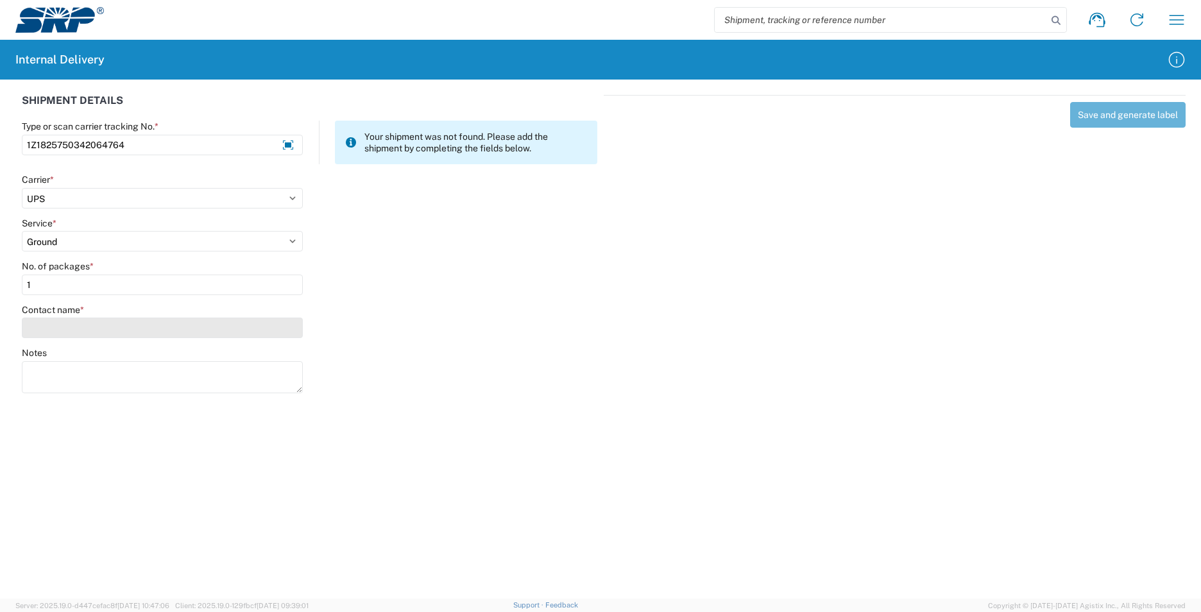
type input "1"
click at [162, 331] on input "Contact name *" at bounding box center [162, 328] width 281 height 21
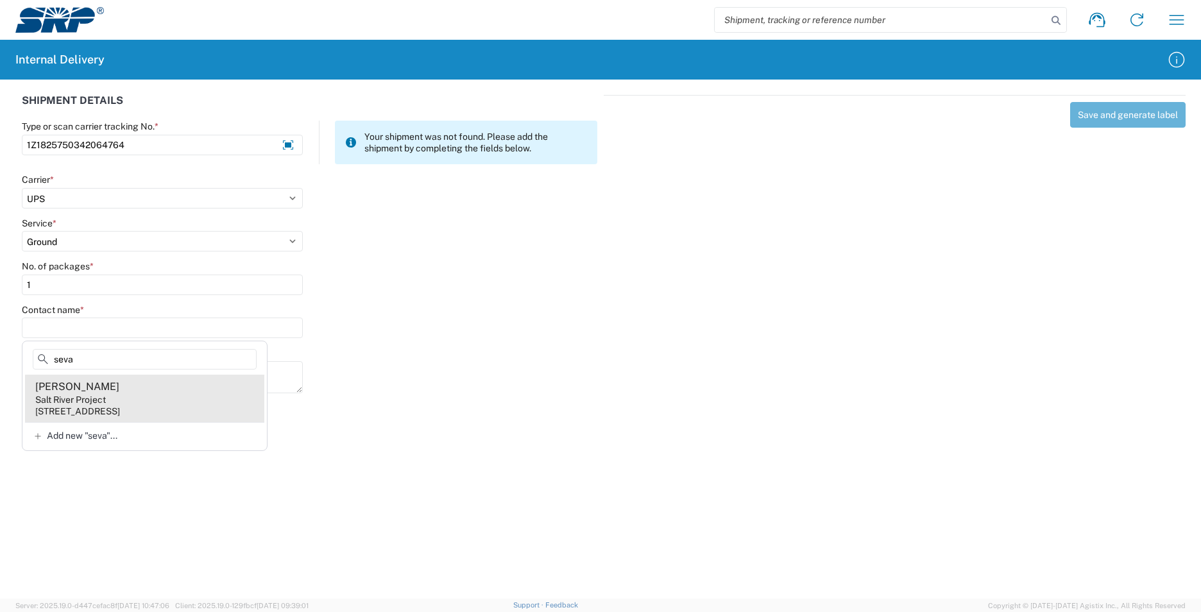
type input "seva"
click at [120, 410] on div "[STREET_ADDRESS]" at bounding box center [77, 412] width 85 height 12
type input "[PERSON_NAME]"
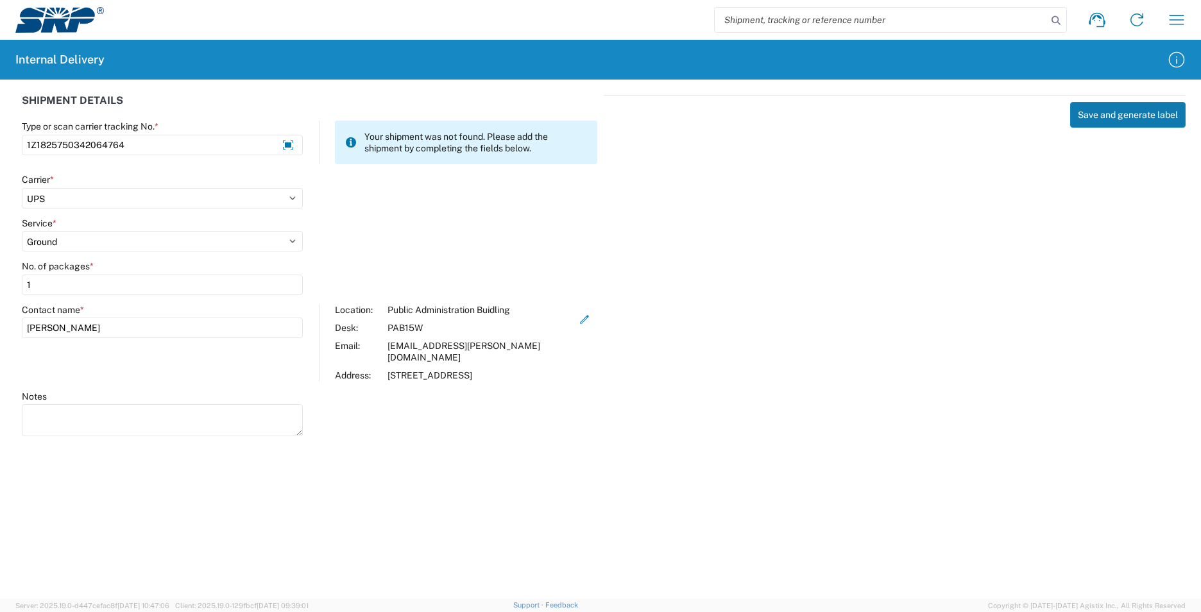
click at [1088, 116] on button "Save and generate label" at bounding box center [1129, 115] width 116 height 26
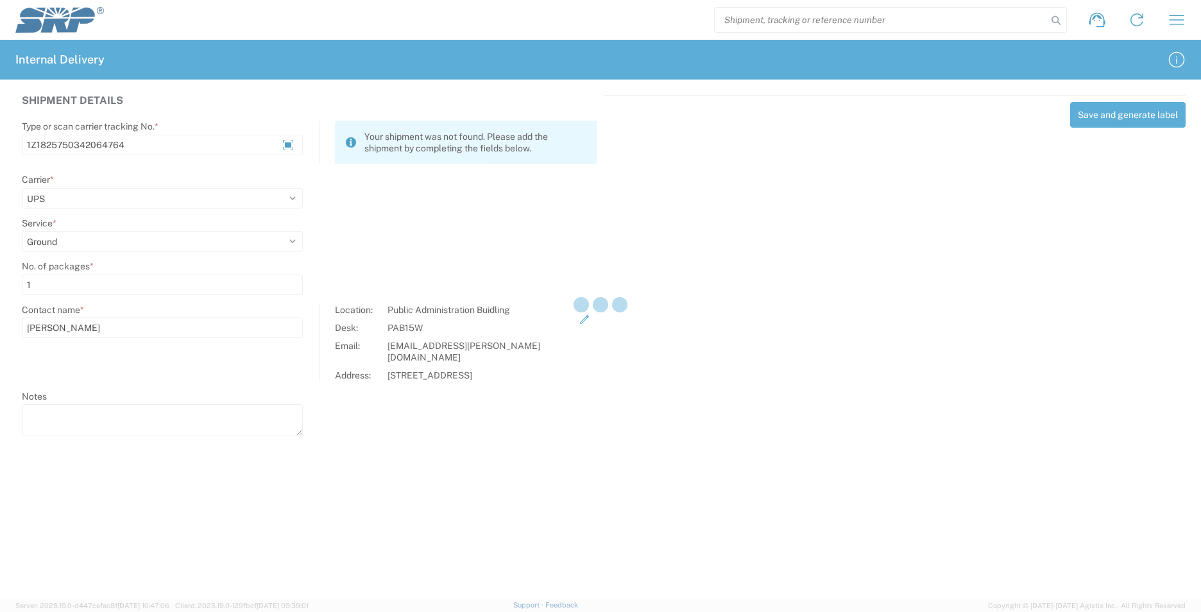
select select
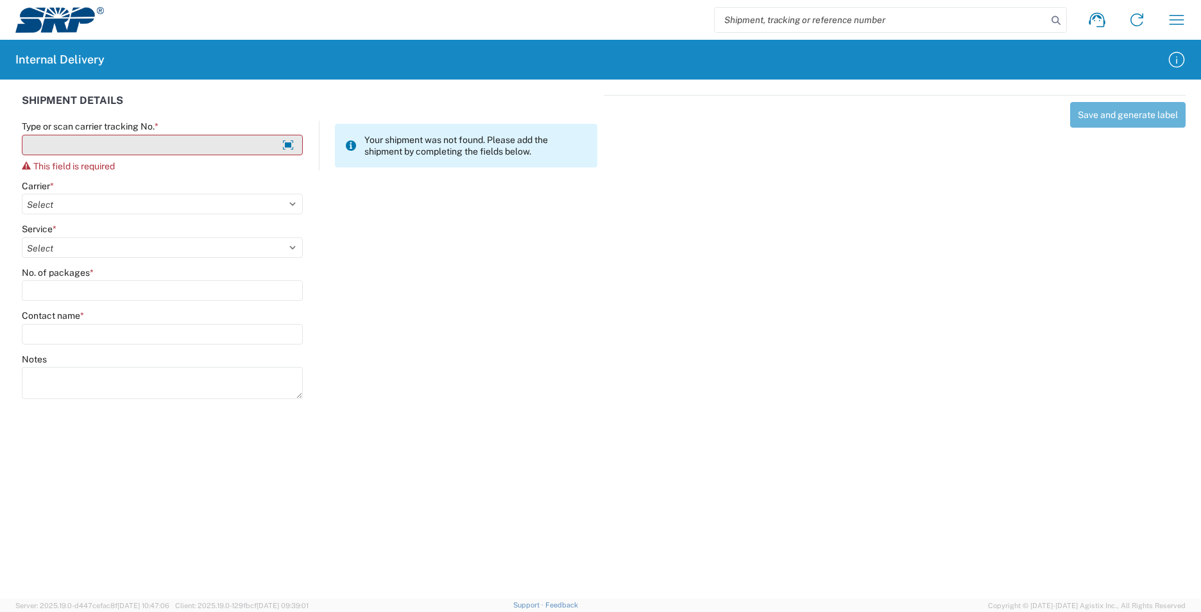
click at [155, 146] on input "Type or scan carrier tracking No. *" at bounding box center [162, 145] width 281 height 21
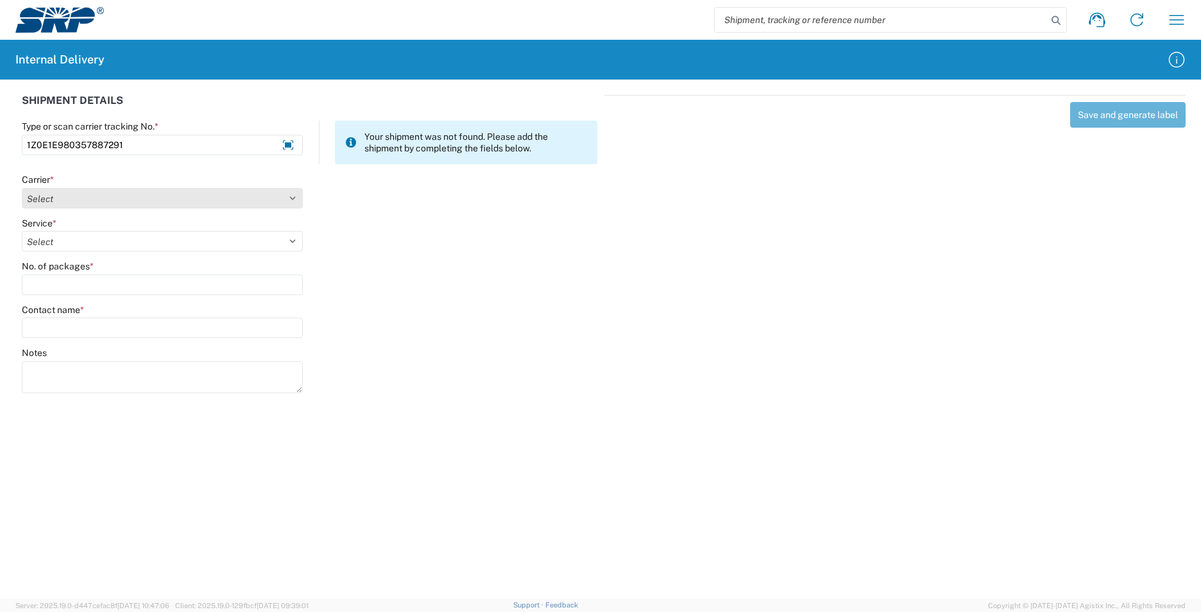
type input "1Z0E1E980357887291"
click at [288, 198] on select "Select Amazon Logistics ATI Trucking BC Dimerco Logistics Empire Southwest FedE…" at bounding box center [162, 198] width 281 height 21
select select "12"
click at [22, 188] on select "Select Amazon Logistics ATI Trucking BC Dimerco Logistics Empire Southwest FedE…" at bounding box center [162, 198] width 281 height 21
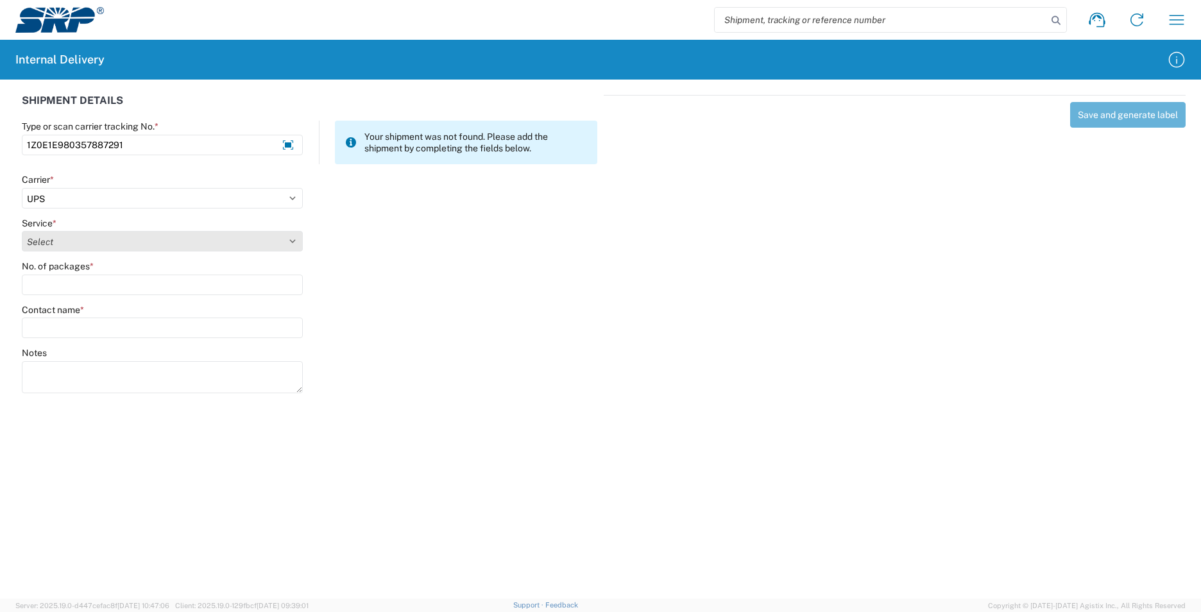
click at [294, 243] on select "Select 2nd Day Air 2nd Day Air A.M. 3 Day Select Basic BOUND PRINTED MATTER, UP…" at bounding box center [162, 241] width 281 height 21
select select "43"
click at [22, 231] on select "Select 2nd Day Air 2nd Day Air A.M. 3 Day Select Basic BOUND PRINTED MATTER, UP…" at bounding box center [162, 241] width 281 height 21
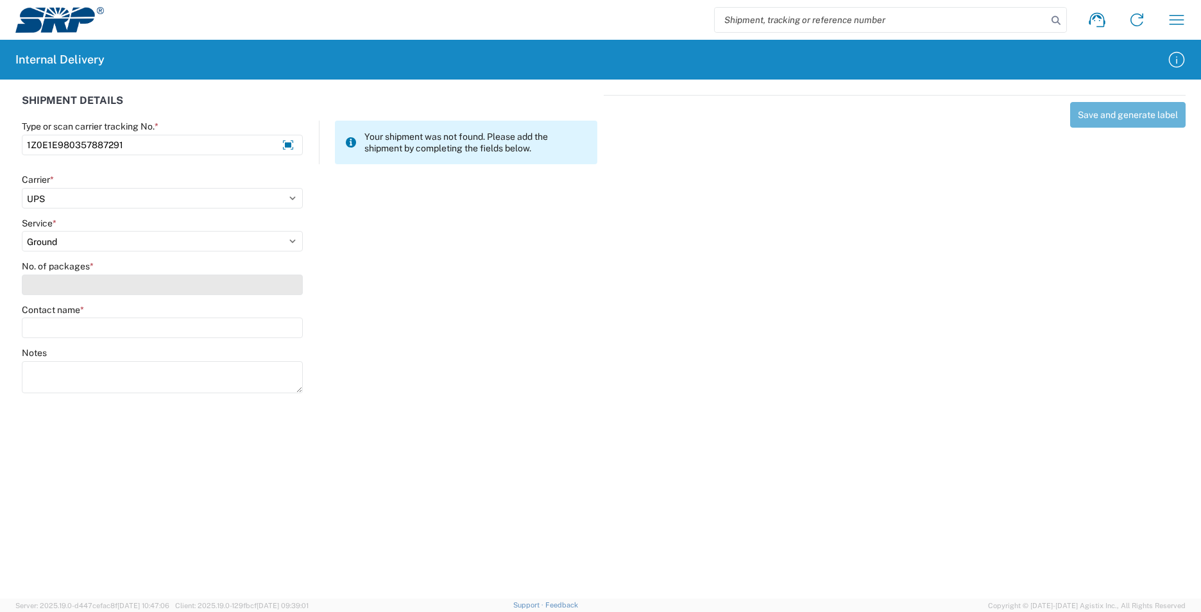
click at [246, 286] on input "No. of packages *" at bounding box center [162, 285] width 281 height 21
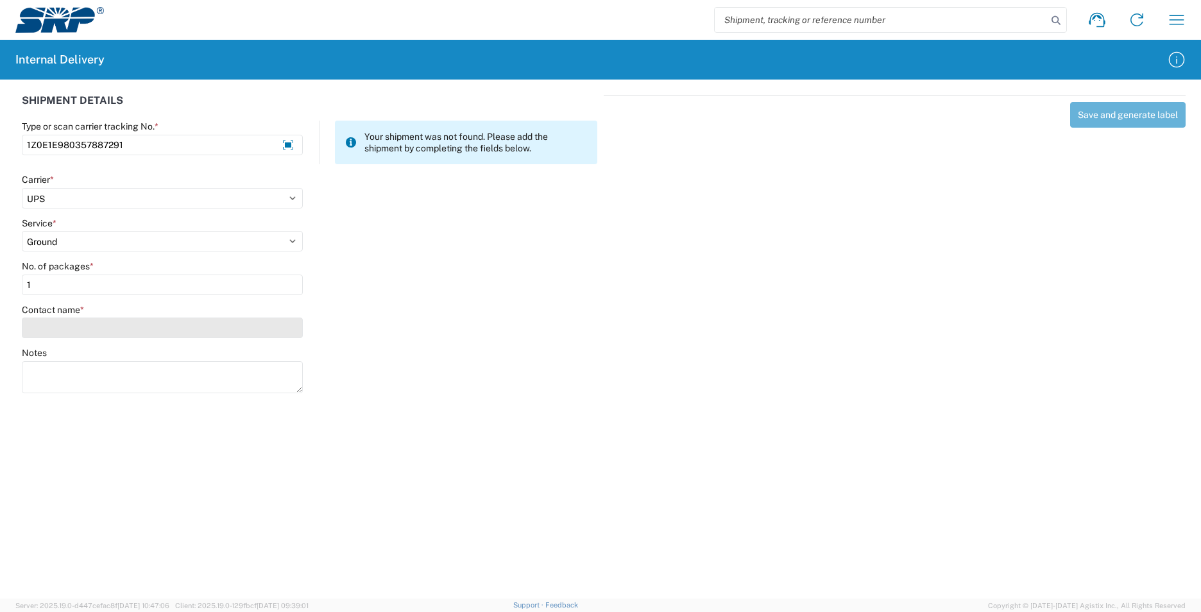
type input "1"
click at [210, 331] on input "Contact name *" at bounding box center [162, 328] width 281 height 21
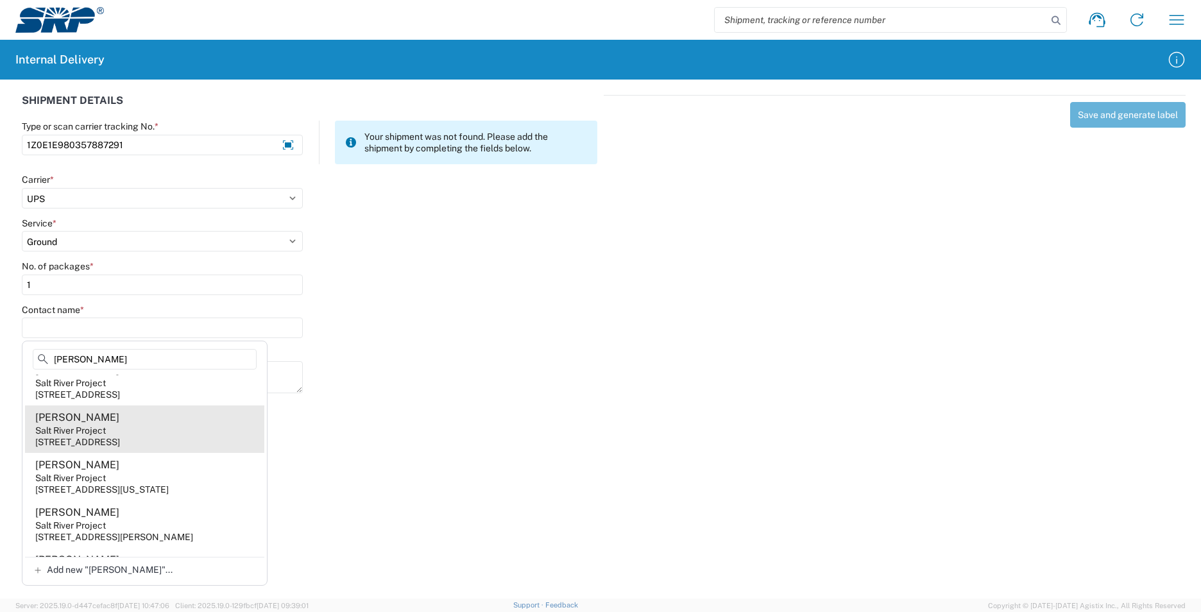
scroll to position [513, 0]
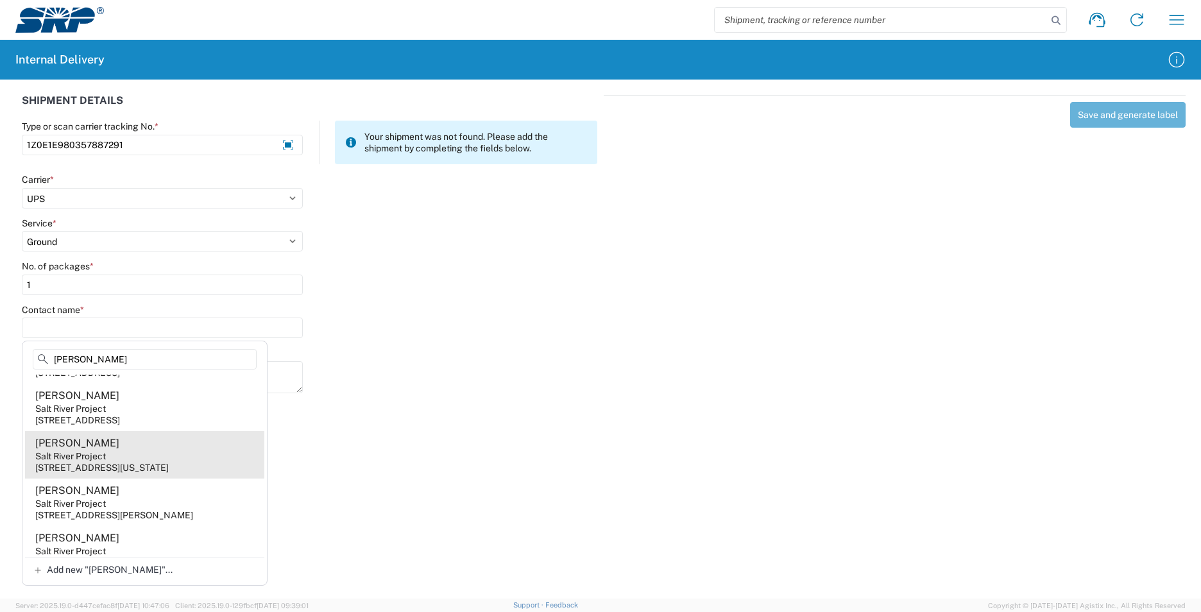
type input "[PERSON_NAME]"
click at [211, 472] on agx-address-suggestion-item "[PERSON_NAME] Salt River Project [STREET_ADDRESS][US_STATE]" at bounding box center [144, 454] width 239 height 47
type input "[PERSON_NAME]"
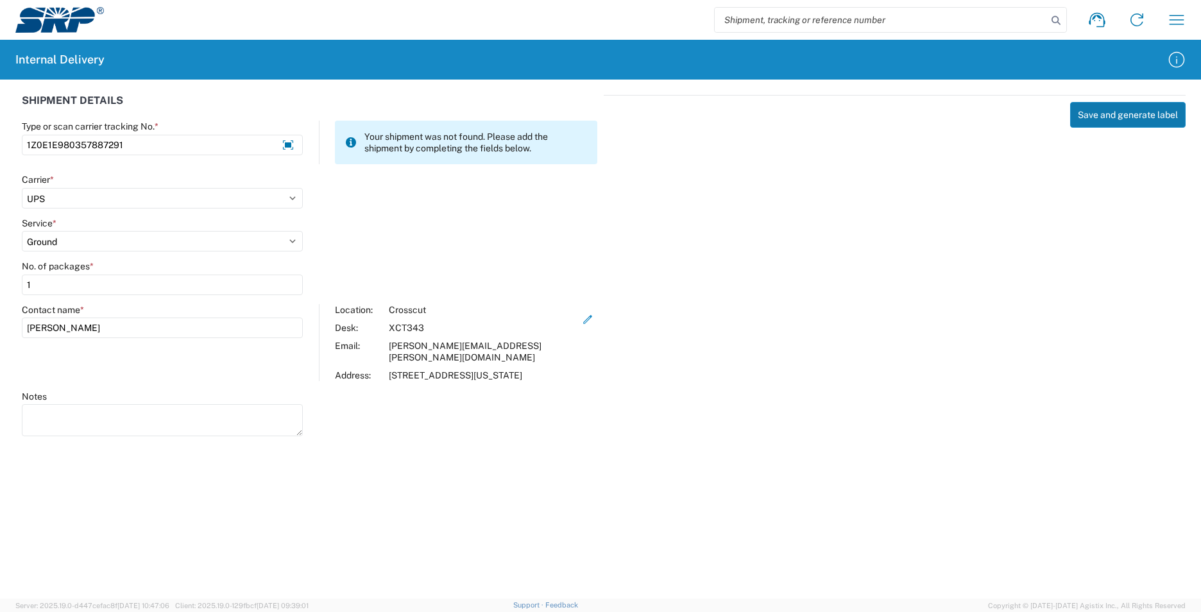
click at [1104, 110] on button "Save and generate label" at bounding box center [1129, 115] width 116 height 26
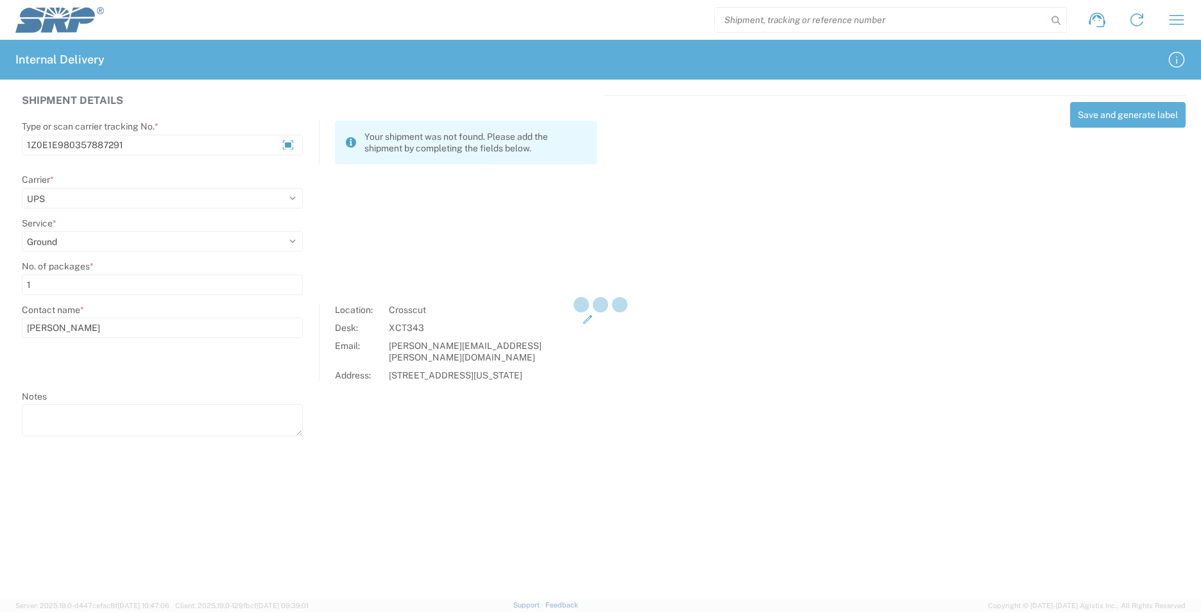
select select
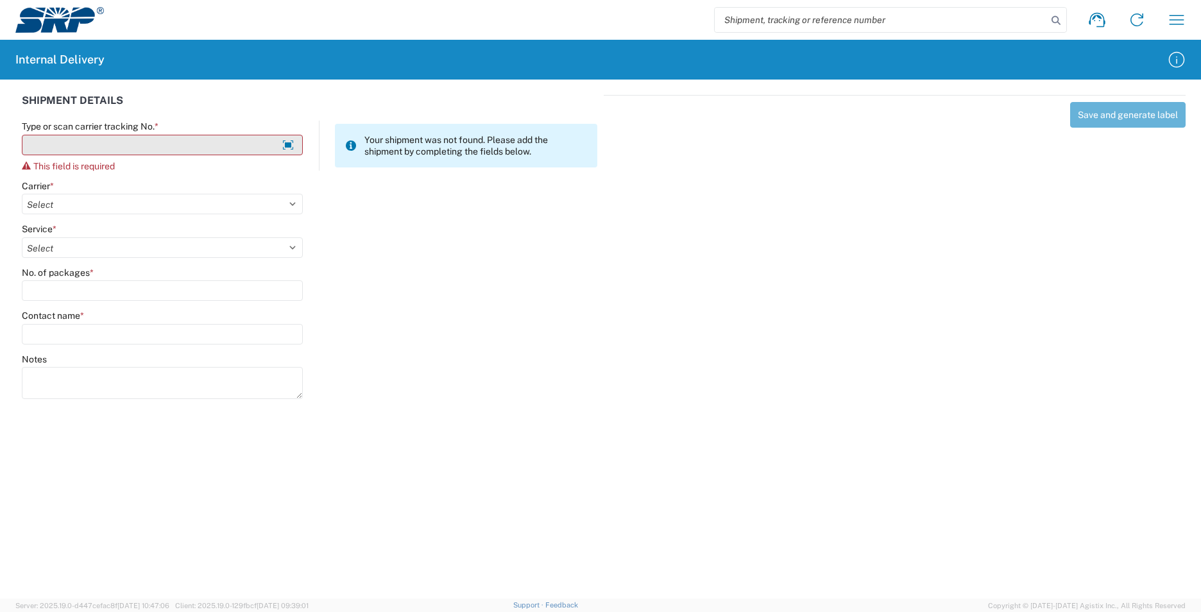
click at [108, 143] on input "Type or scan carrier tracking No. *" at bounding box center [162, 145] width 281 height 21
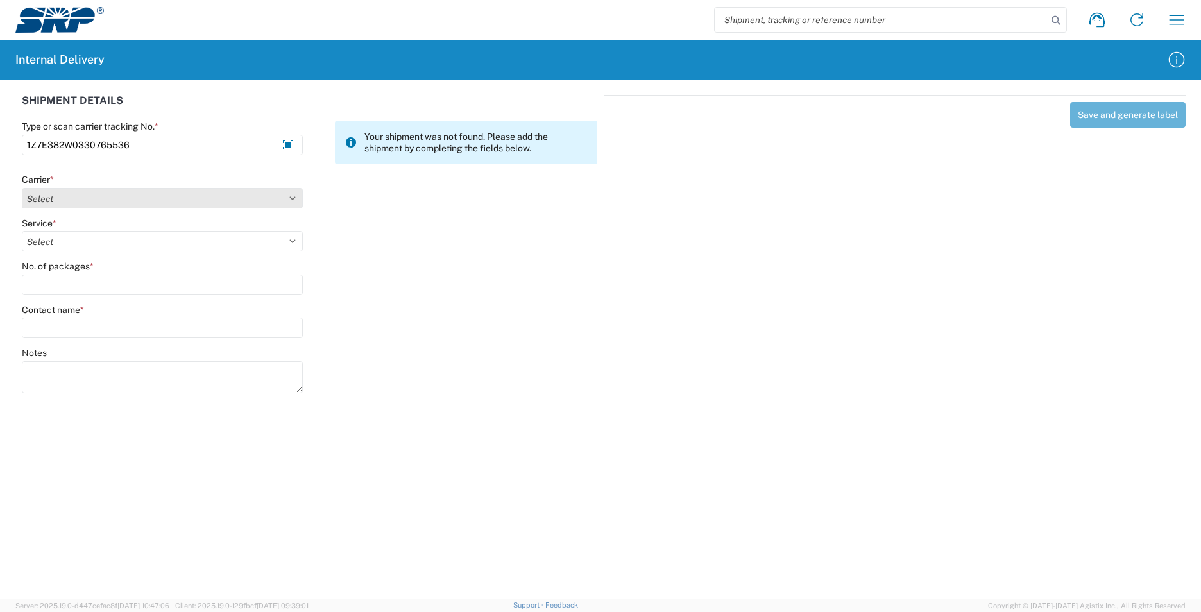
type input "1Z7E382W0330765536"
click at [297, 193] on select "Select Amazon Logistics ATI Trucking BC Dimerco Logistics Empire Southwest FedE…" at bounding box center [162, 198] width 281 height 21
select select "12"
click at [22, 188] on select "Select Amazon Logistics ATI Trucking BC Dimerco Logistics Empire Southwest FedE…" at bounding box center [162, 198] width 281 height 21
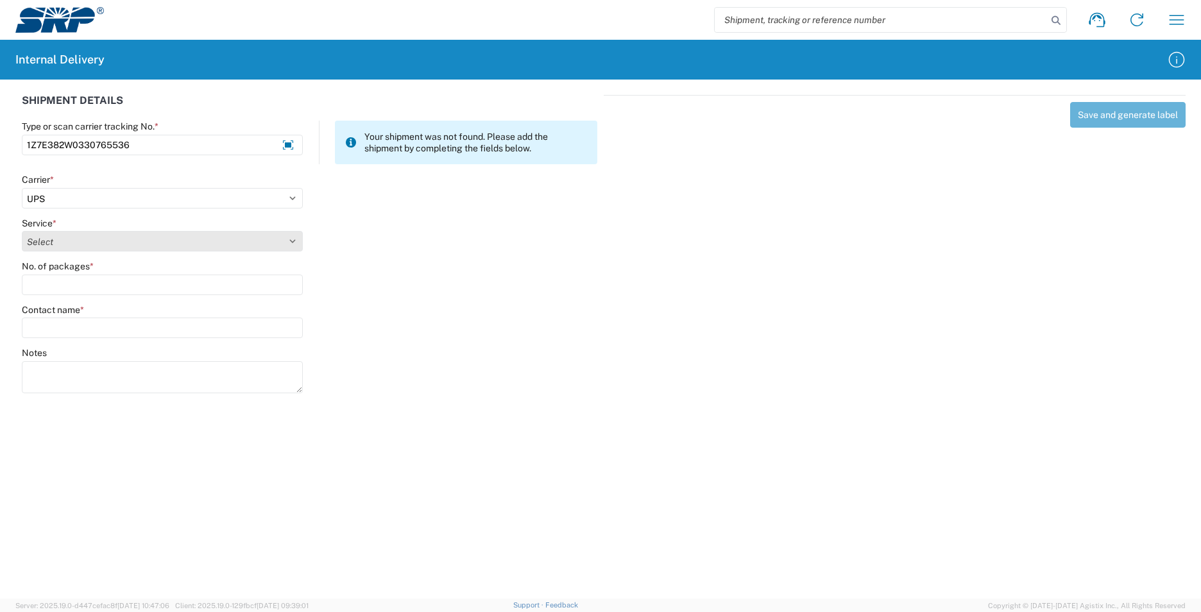
click at [294, 242] on select "Select 2nd Day Air 2nd Day Air A.M. 3 Day Select Basic BOUND PRINTED MATTER, UP…" at bounding box center [162, 241] width 281 height 21
select select "43"
click at [22, 231] on select "Select 2nd Day Air 2nd Day Air A.M. 3 Day Select Basic BOUND PRINTED MATTER, UP…" at bounding box center [162, 241] width 281 height 21
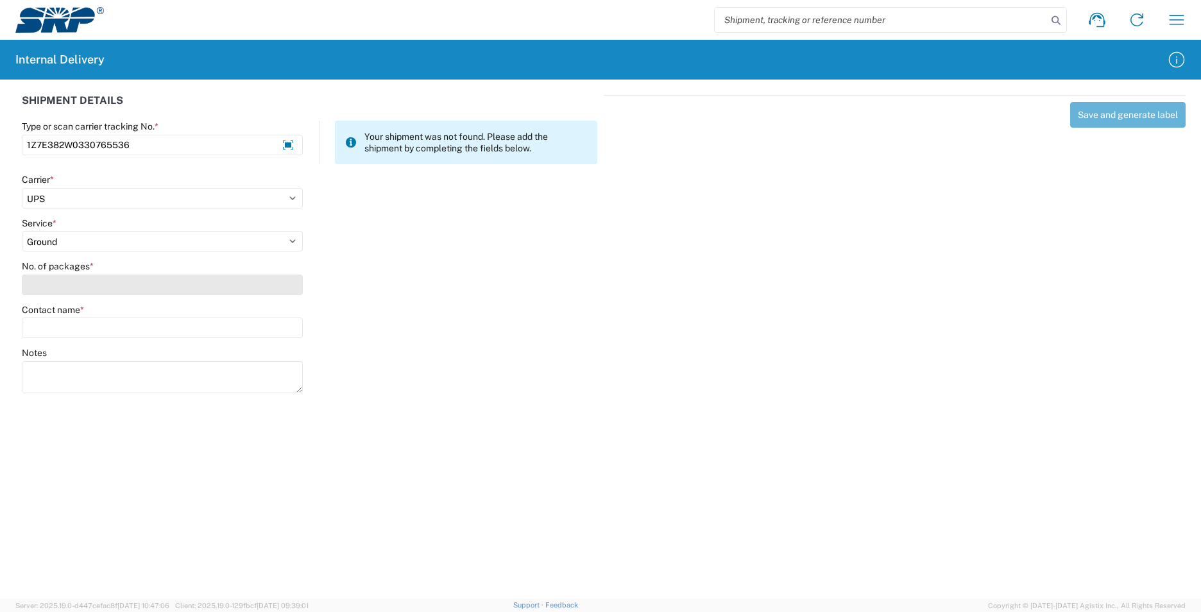
click at [191, 288] on input "No. of packages *" at bounding box center [162, 285] width 281 height 21
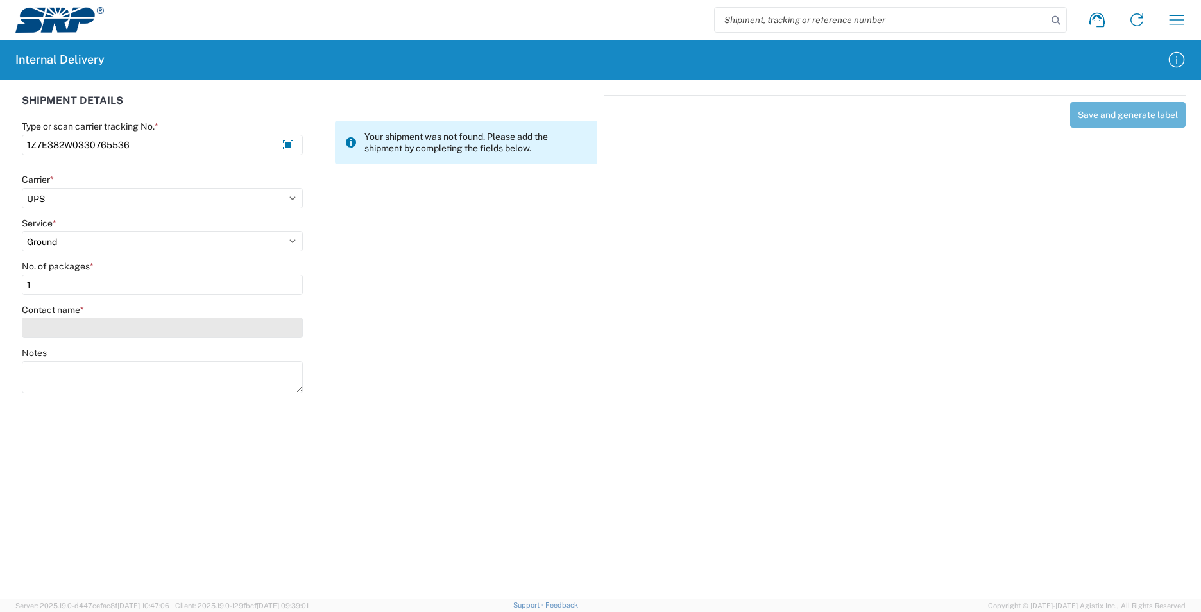
type input "1"
click at [185, 329] on input "Contact name *" at bounding box center [162, 328] width 281 height 21
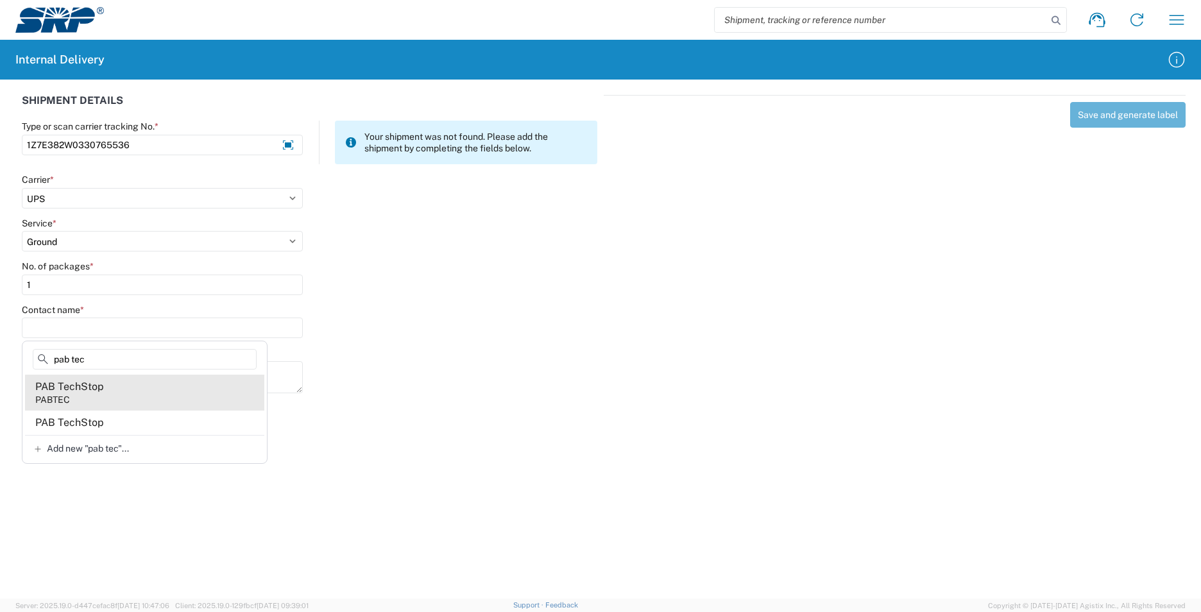
type input "pab tec"
click at [64, 391] on div "PAB TechStop" at bounding box center [69, 387] width 69 height 14
type input "PAB TechStop"
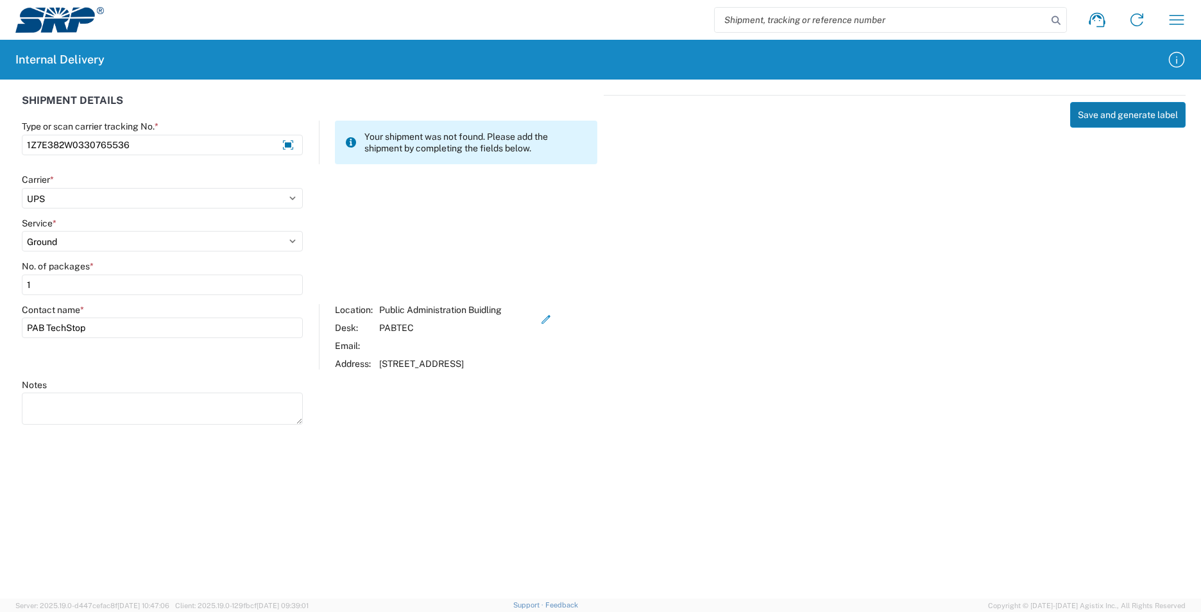
click at [1153, 116] on button "Save and generate label" at bounding box center [1129, 115] width 116 height 26
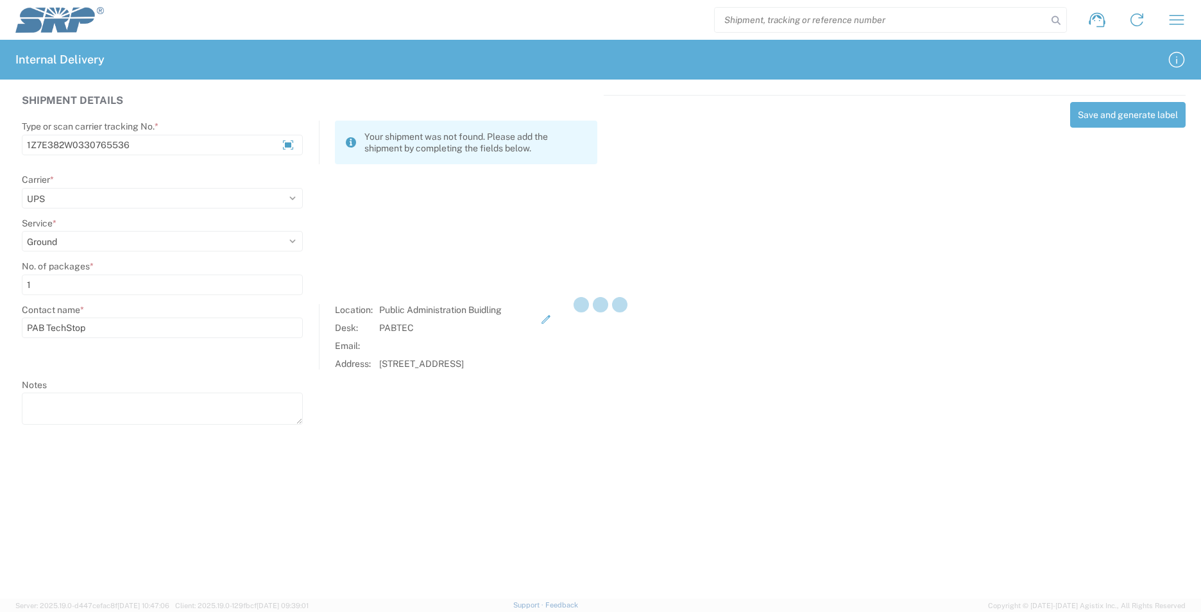
select select
